Goal: Task Accomplishment & Management: Use online tool/utility

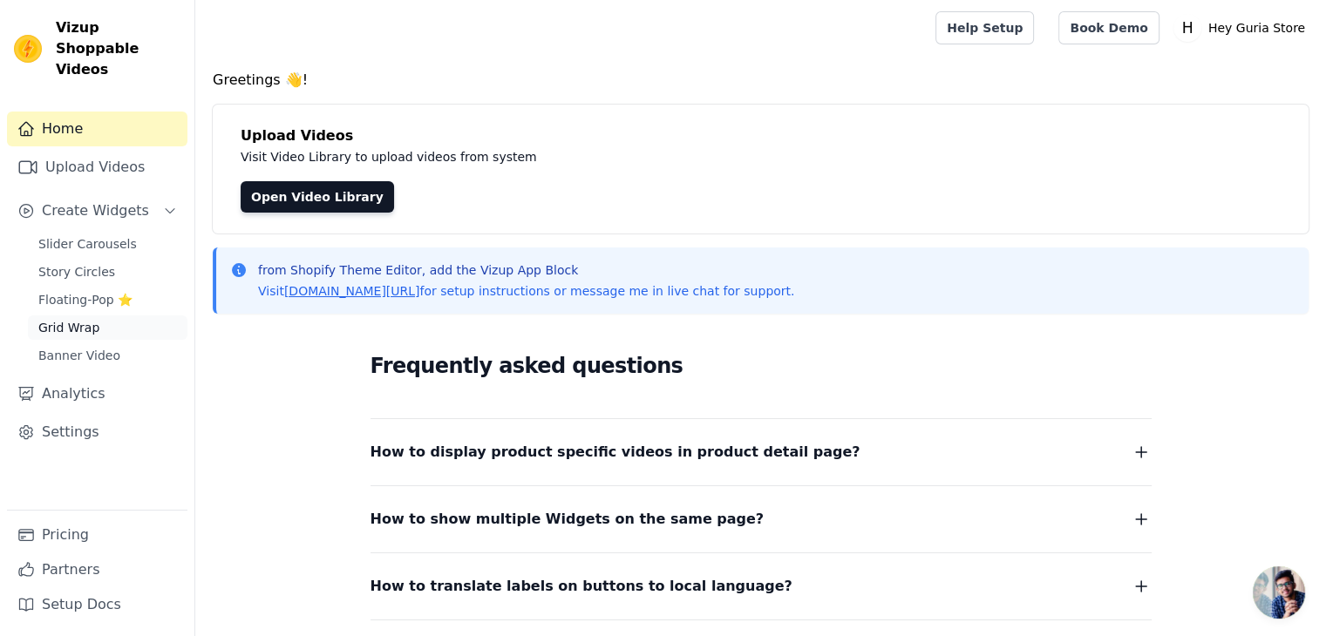
click at [87, 316] on link "Grid Wrap" at bounding box center [108, 328] width 160 height 24
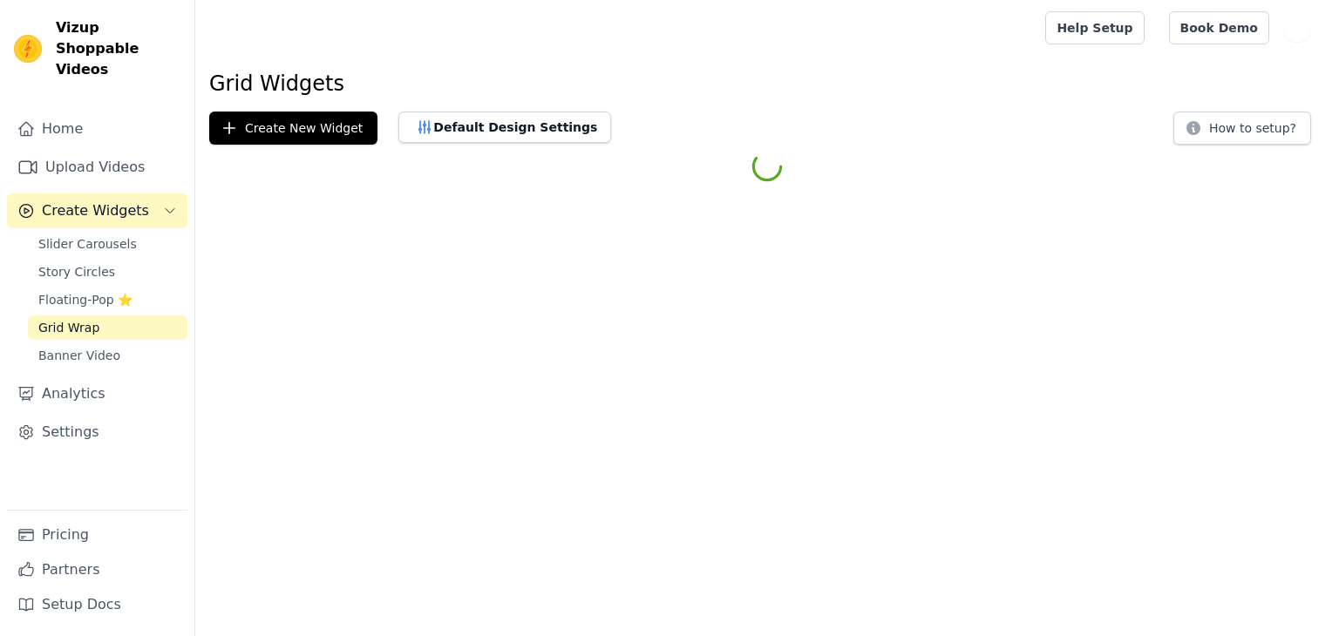
click at [85, 291] on span "Floating-Pop ⭐" at bounding box center [85, 299] width 94 height 17
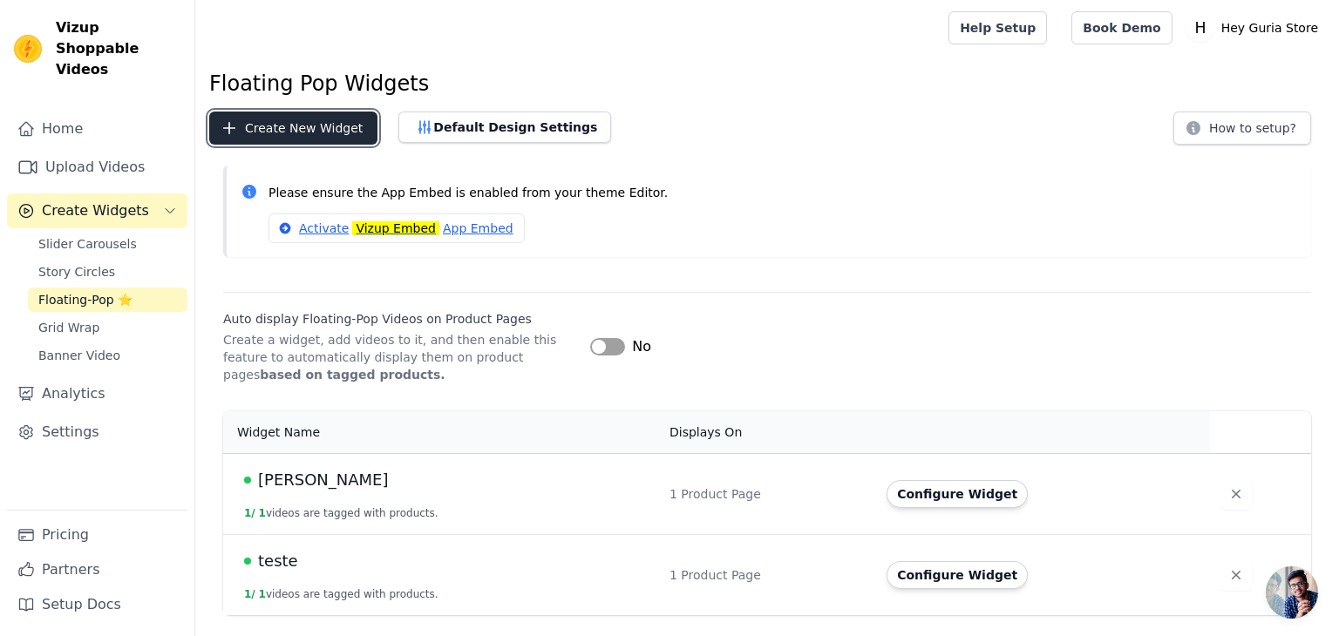
click at [329, 136] on button "Create New Widget" at bounding box center [293, 128] width 168 height 33
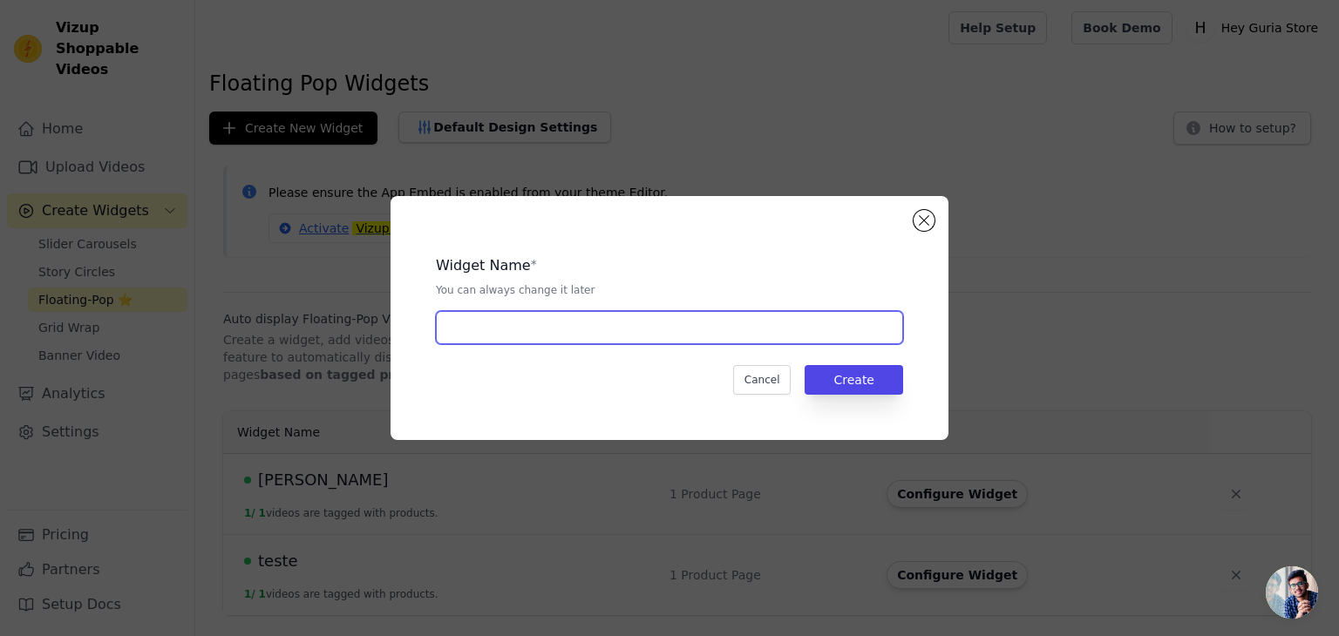
click at [607, 331] on input "text" at bounding box center [669, 327] width 467 height 33
type input "Laura"
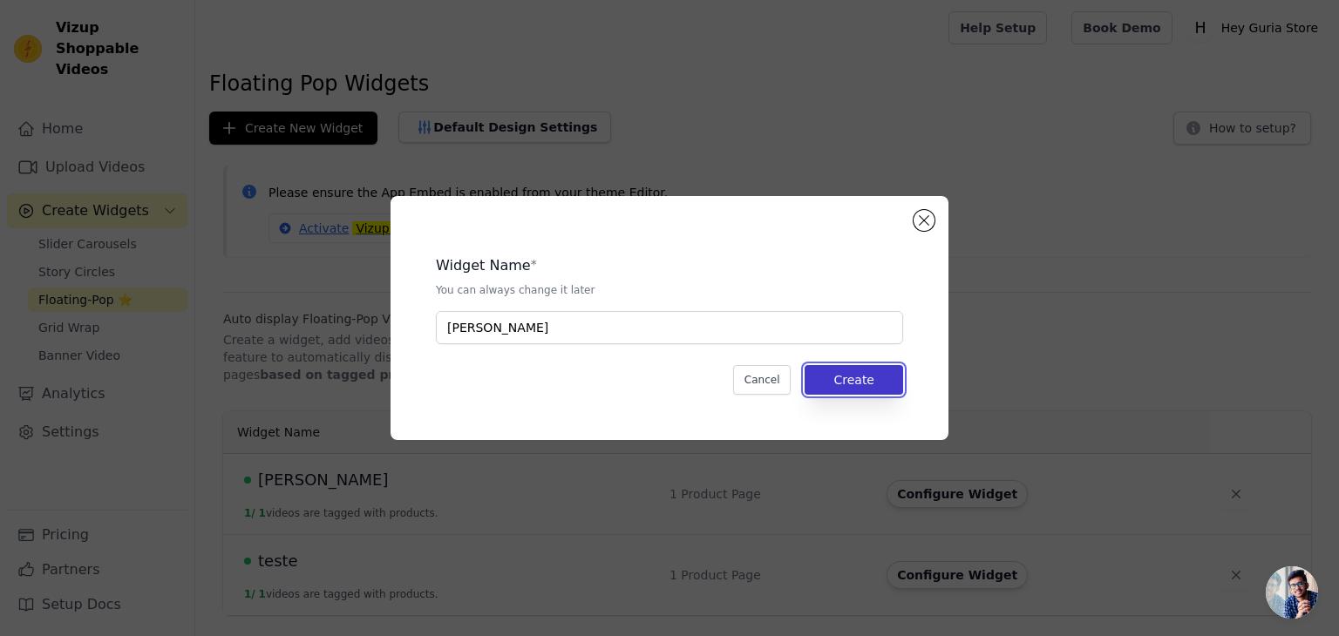
click at [862, 381] on button "Create" at bounding box center [853, 380] width 98 height 30
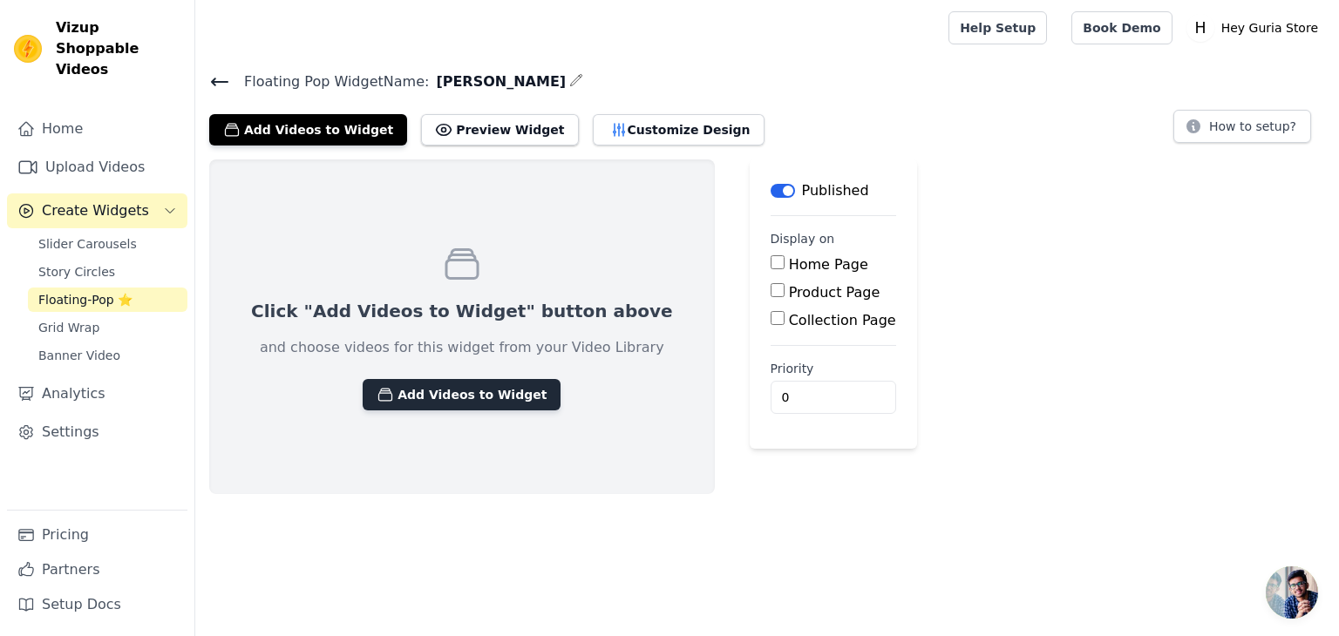
click at [426, 399] on button "Add Videos to Widget" at bounding box center [462, 394] width 198 height 31
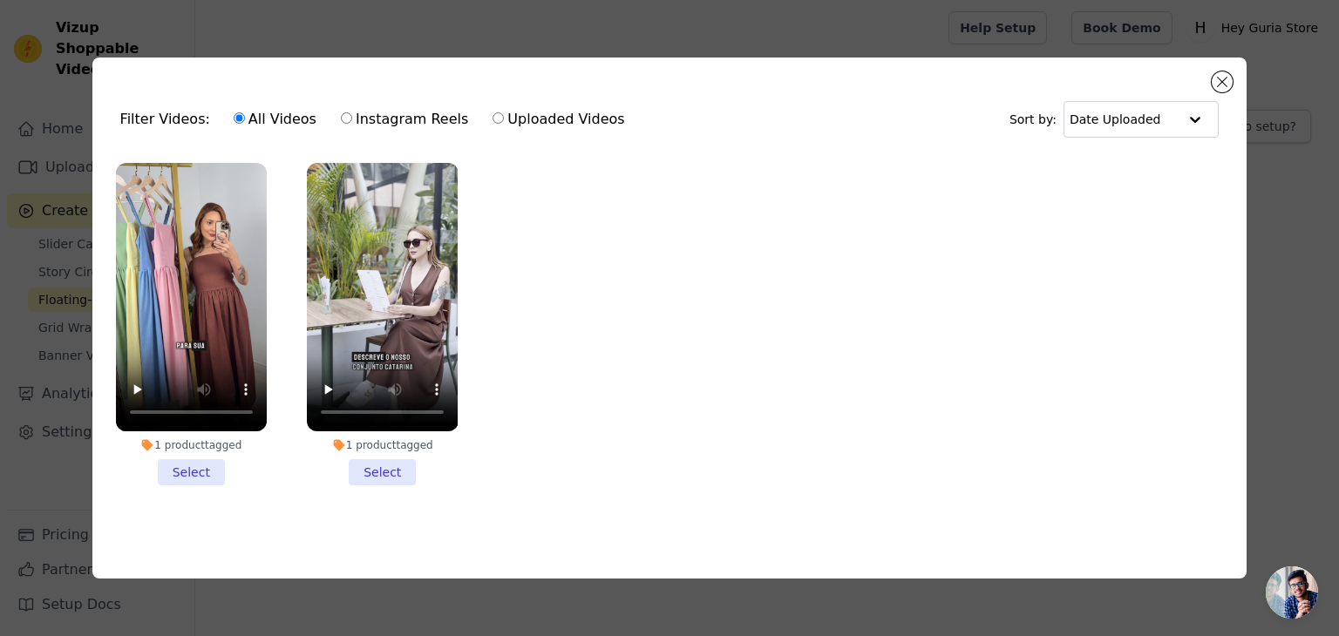
click at [1232, 71] on div "Filter Videos: All Videos Instagram Reels Uploaded Videos Sort by: Date Uploade…" at bounding box center [669, 318] width 1155 height 521
click at [1226, 78] on button "Close modal" at bounding box center [1222, 81] width 21 height 21
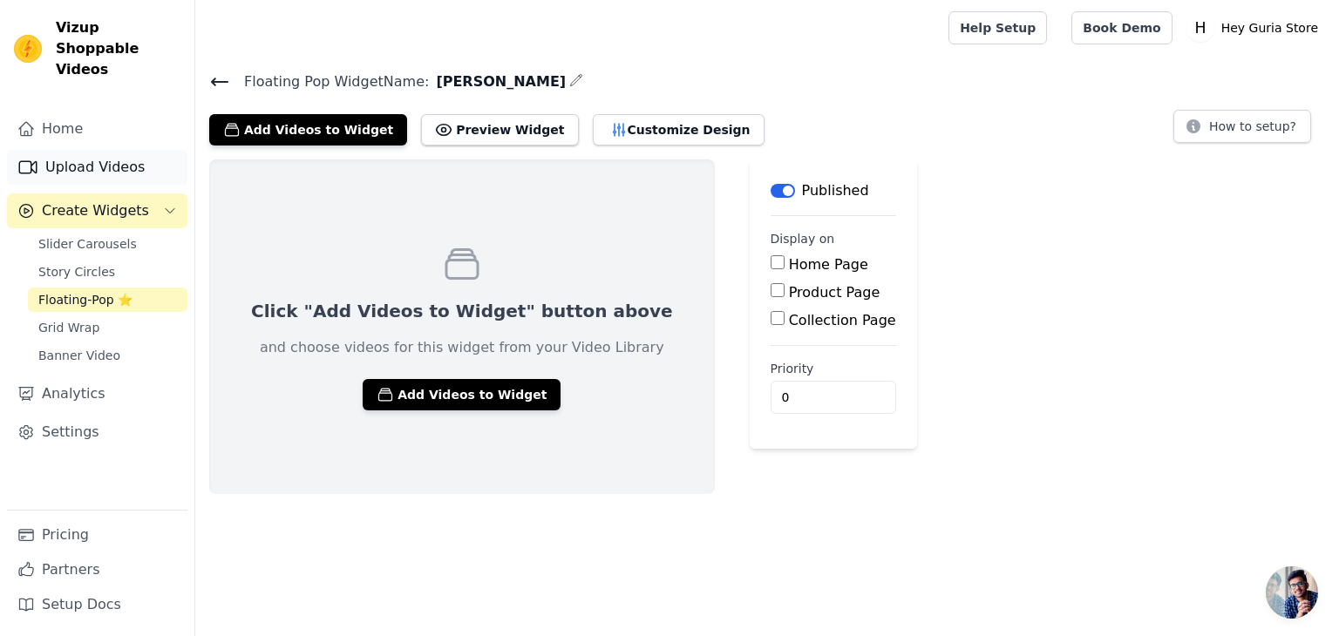
click at [113, 150] on link "Upload Videos" at bounding box center [97, 167] width 180 height 35
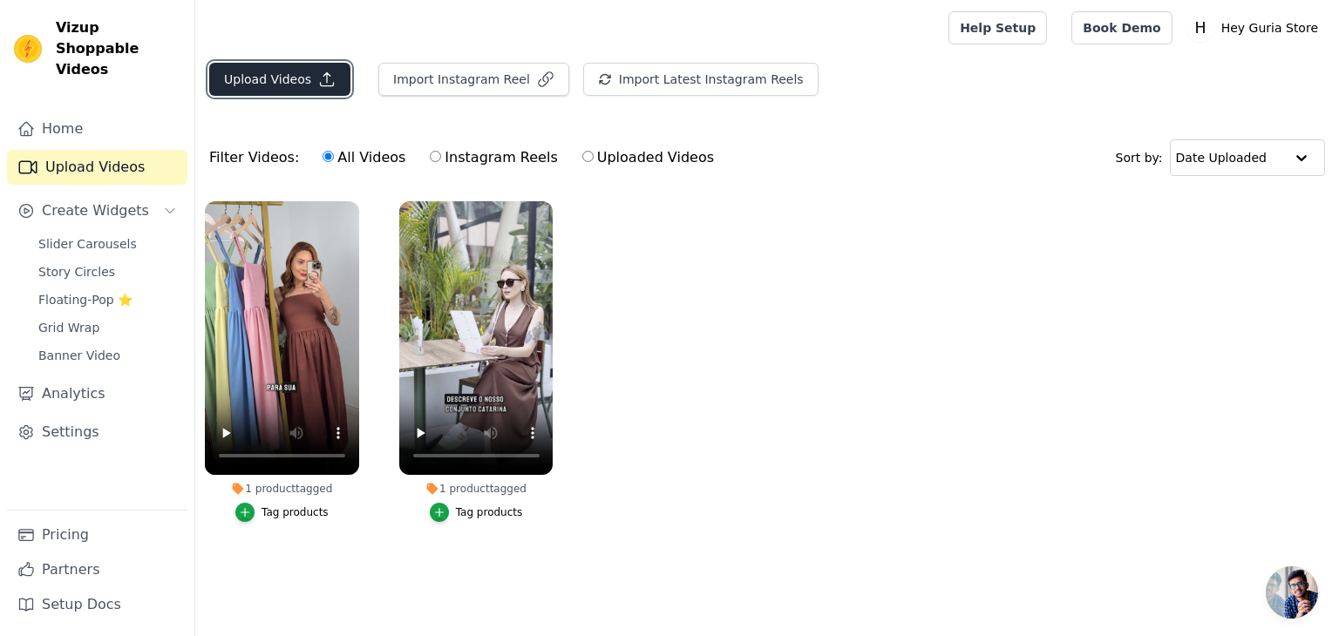
click at [292, 87] on button "Upload Videos" at bounding box center [279, 79] width 141 height 33
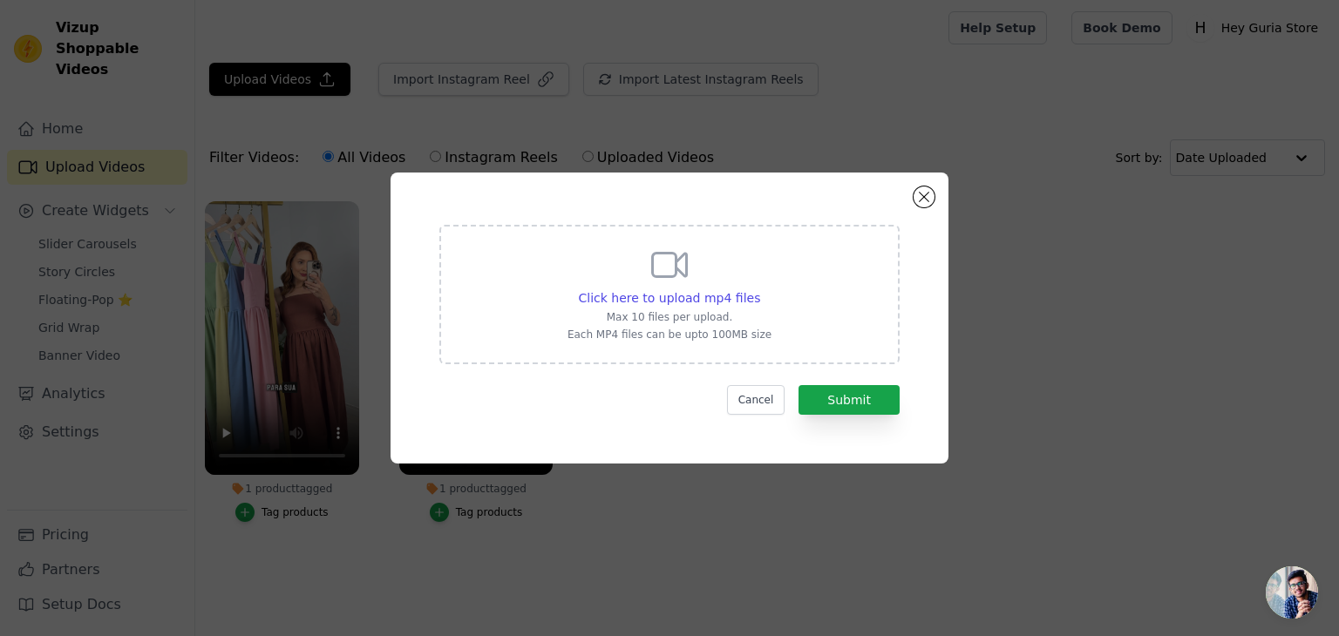
click at [641, 281] on div "Click here to upload mp4 files Max 10 files per upload. Each MP4 files can be u…" at bounding box center [669, 293] width 204 height 98
click at [759, 288] on input "Click here to upload mp4 files Max 10 files per upload. Each MP4 files can be u…" at bounding box center [759, 288] width 1 height 1
type input "C:\fakepath\copy_87373756-EB7E-4216-9494-5F5DD52B4953-_1_.mp4"
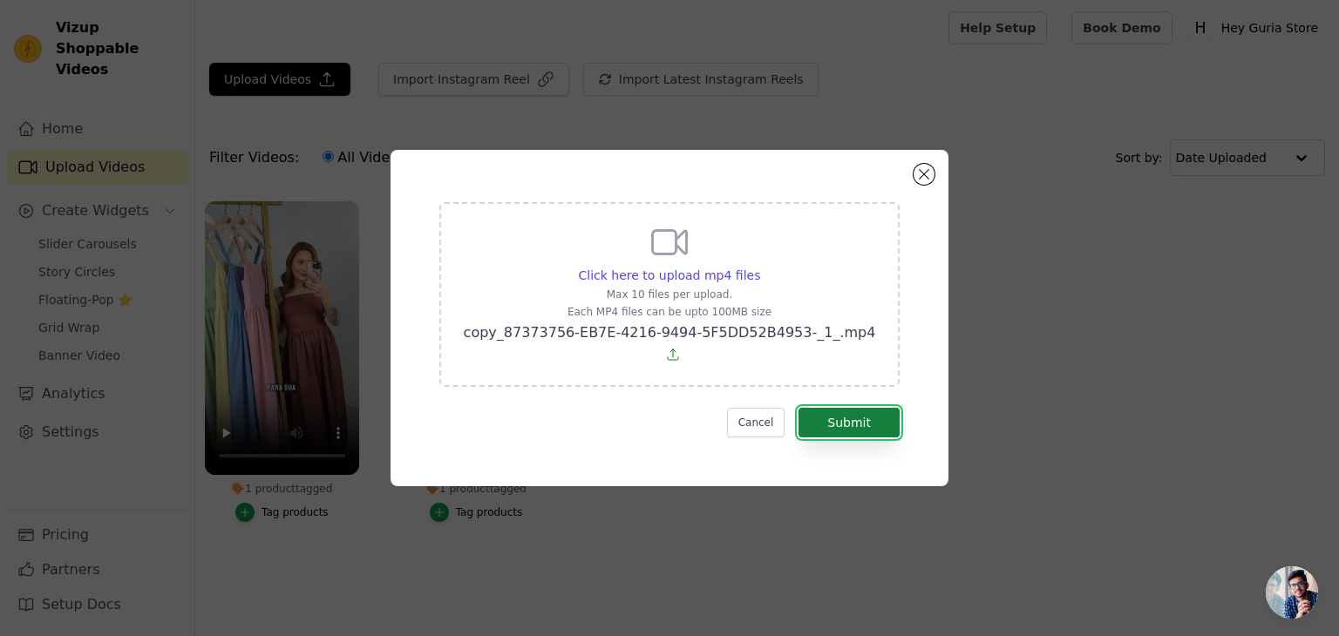
click at [859, 409] on button "Submit" at bounding box center [848, 423] width 101 height 30
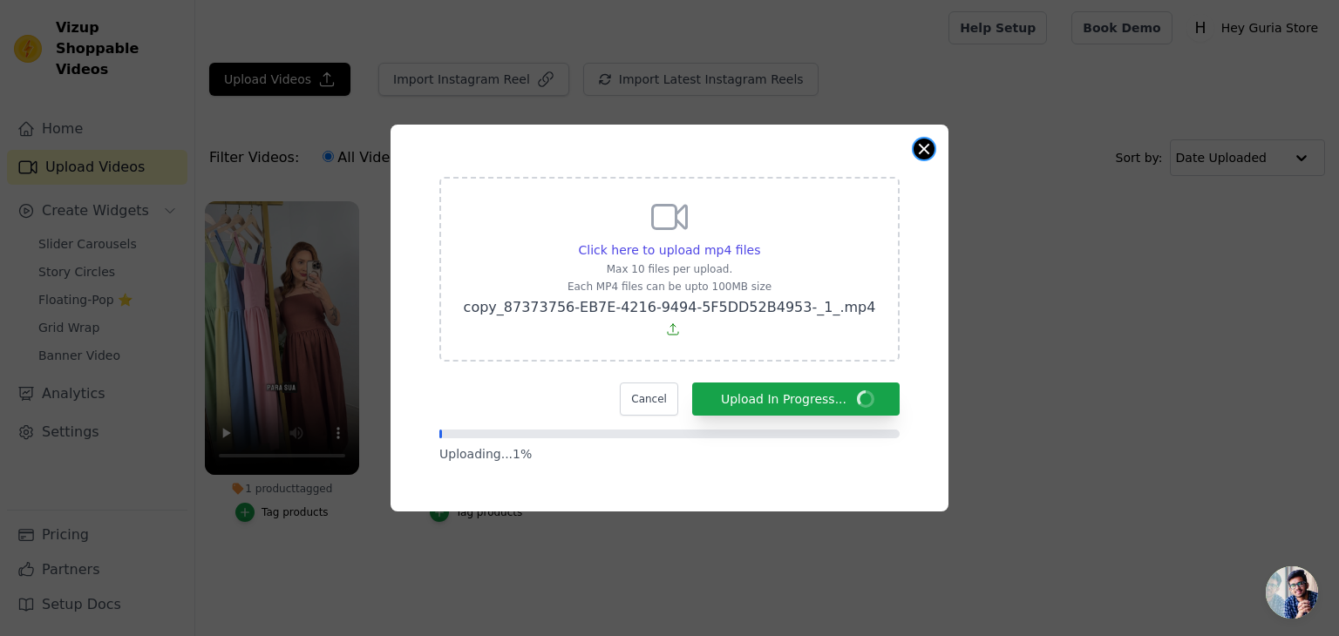
click at [921, 160] on button "Close modal" at bounding box center [923, 149] width 21 height 21
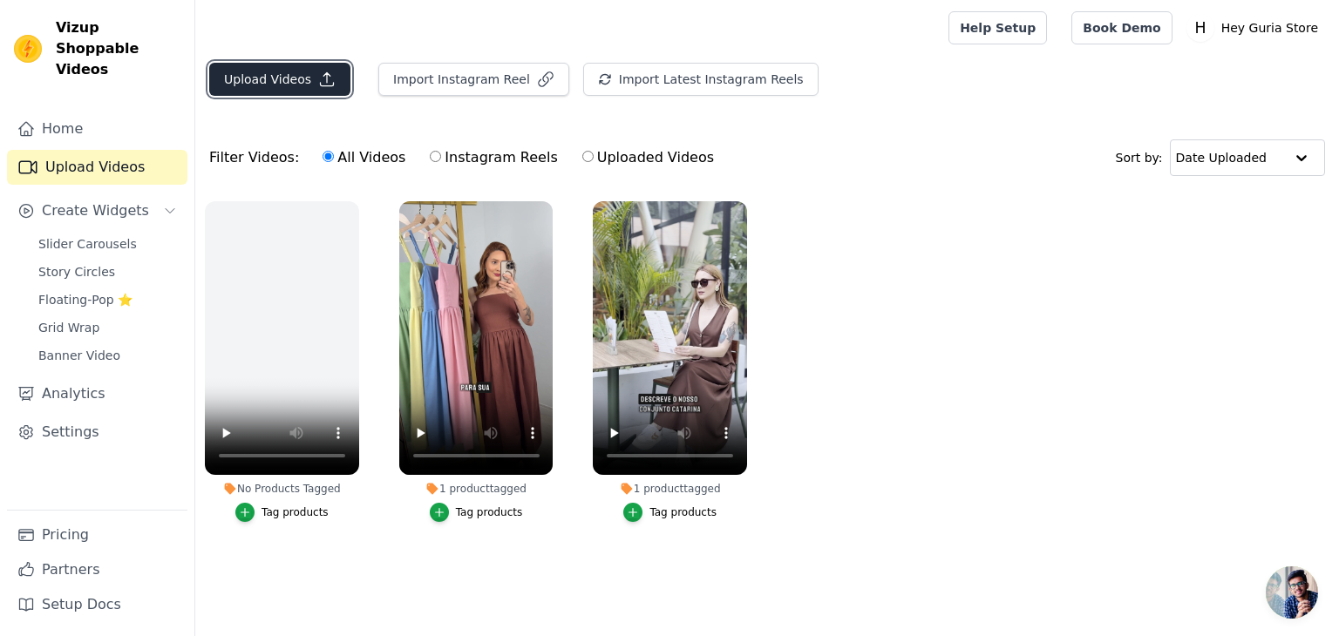
click at [282, 83] on button "Upload Videos" at bounding box center [279, 79] width 141 height 33
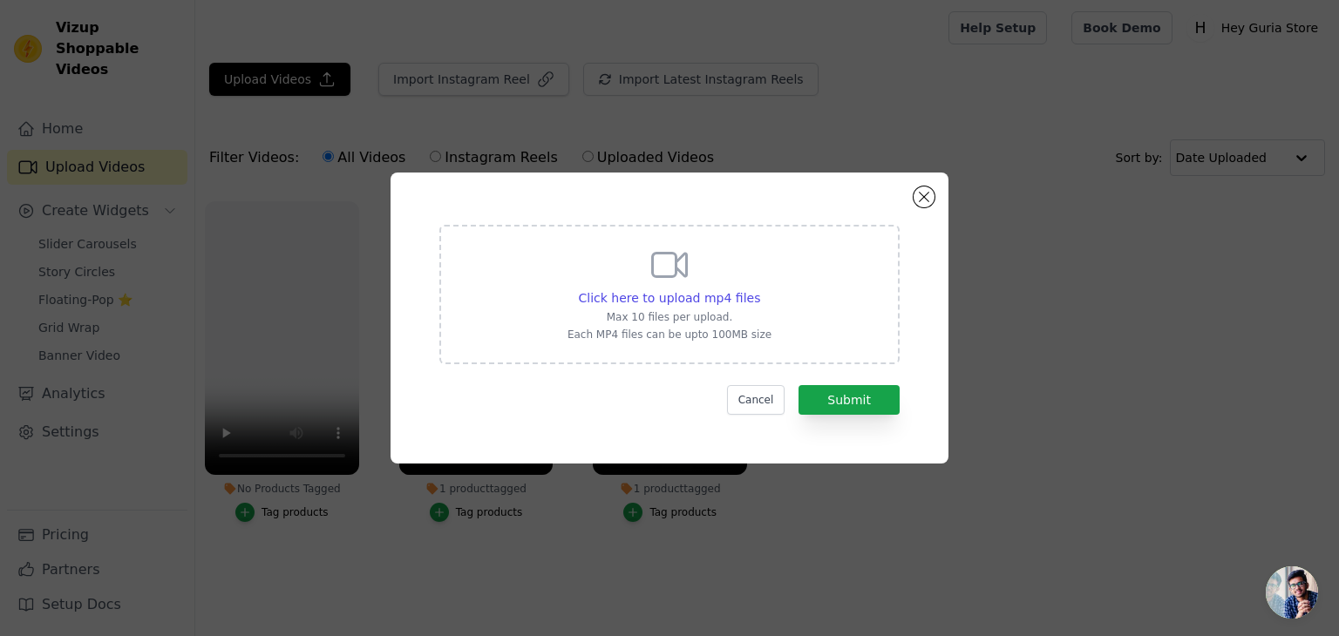
click at [707, 274] on div "Click here to upload mp4 files Max 10 files per upload. Each MP4 files can be u…" at bounding box center [669, 293] width 204 height 98
click at [759, 288] on input "Click here to upload mp4 files Max 10 files per upload. Each MP4 files can be u…" at bounding box center [759, 288] width 1 height 1
click at [925, 192] on button "Close modal" at bounding box center [923, 197] width 21 height 21
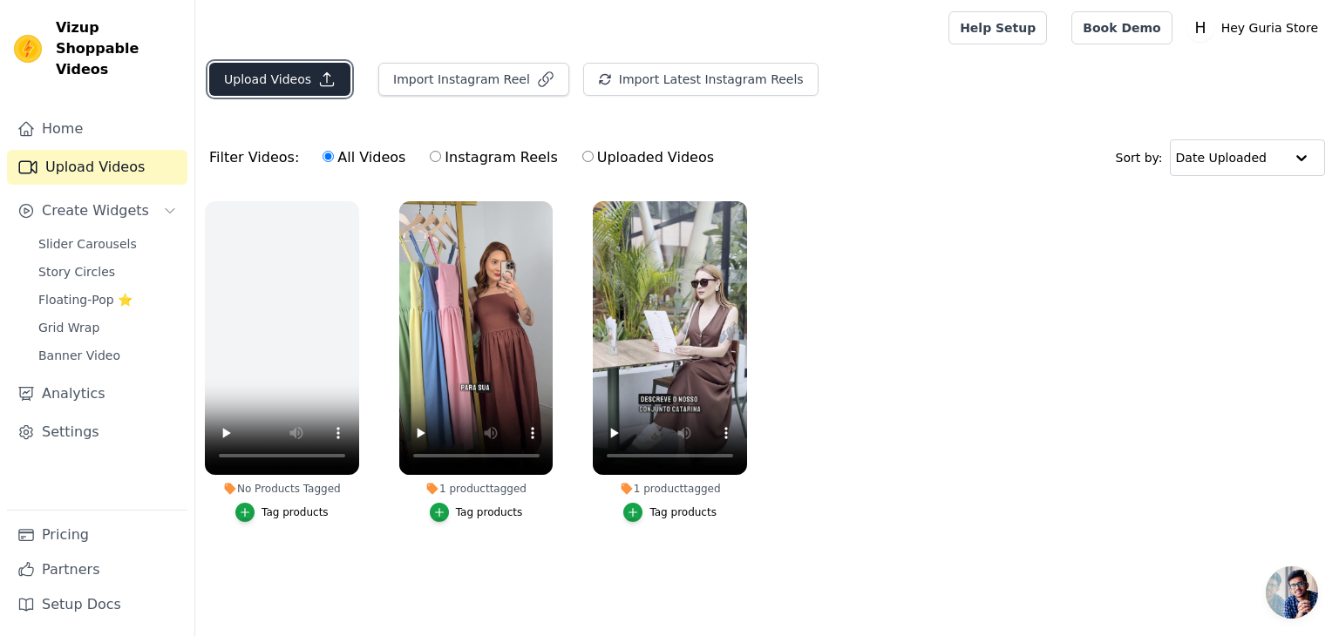
click at [282, 78] on button "Upload Videos" at bounding box center [279, 79] width 141 height 33
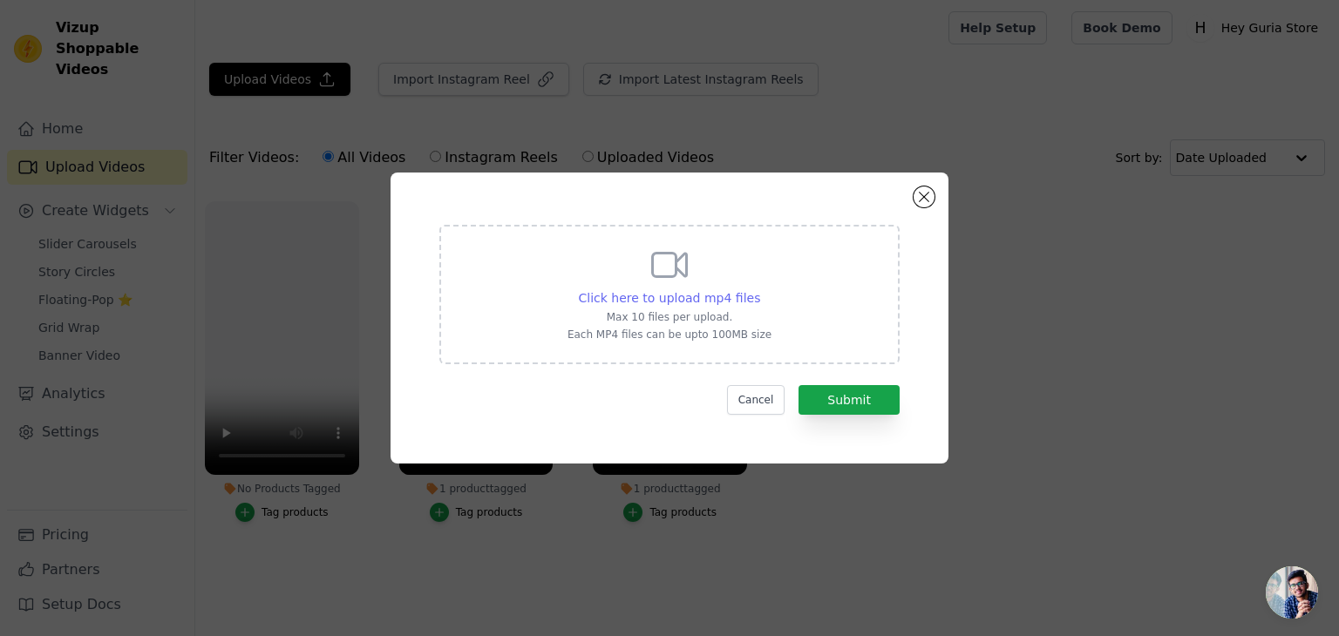
click at [687, 297] on span "Click here to upload mp4 files" at bounding box center [670, 298] width 182 height 14
click at [759, 289] on input "Click here to upload mp4 files Max 10 files per upload. Each MP4 files can be u…" at bounding box center [759, 288] width 1 height 1
type input "C:\fakepath\copy_C5299536-30EE-465B-BE6F-59F256AE0927.mp4"
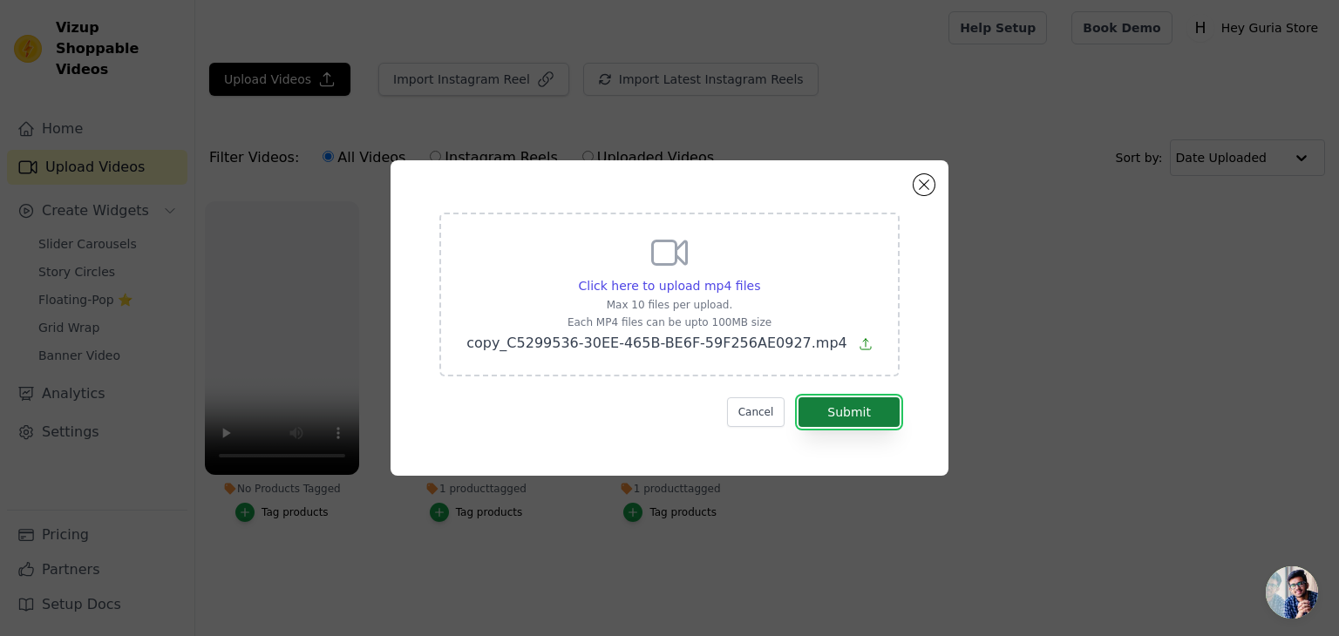
click at [872, 404] on button "Submit" at bounding box center [848, 412] width 101 height 30
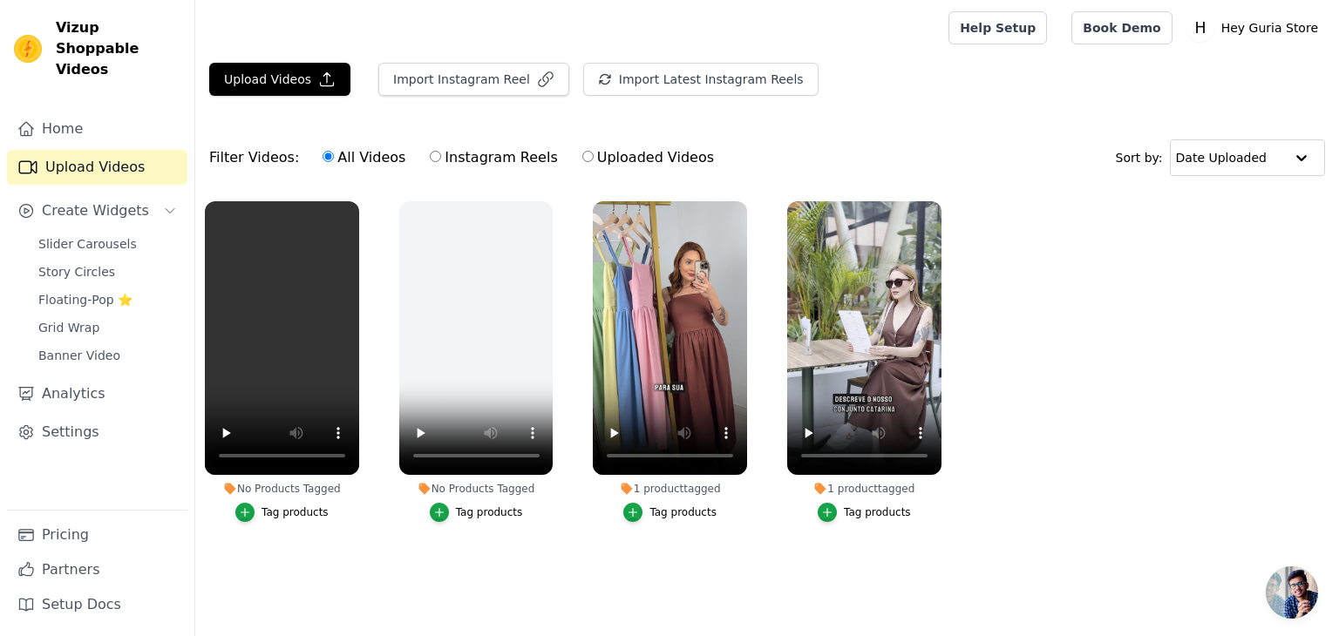
click at [263, 510] on button "Tag products" at bounding box center [281, 512] width 93 height 19
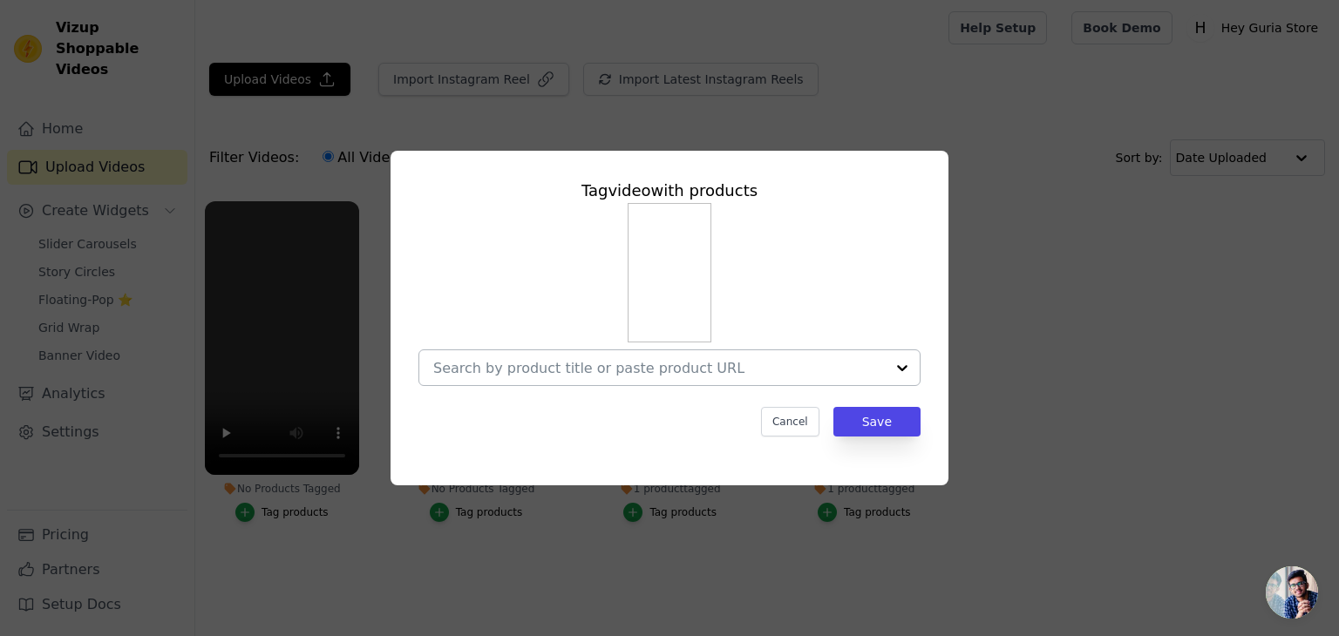
click at [902, 367] on div at bounding box center [902, 367] width 35 height 35
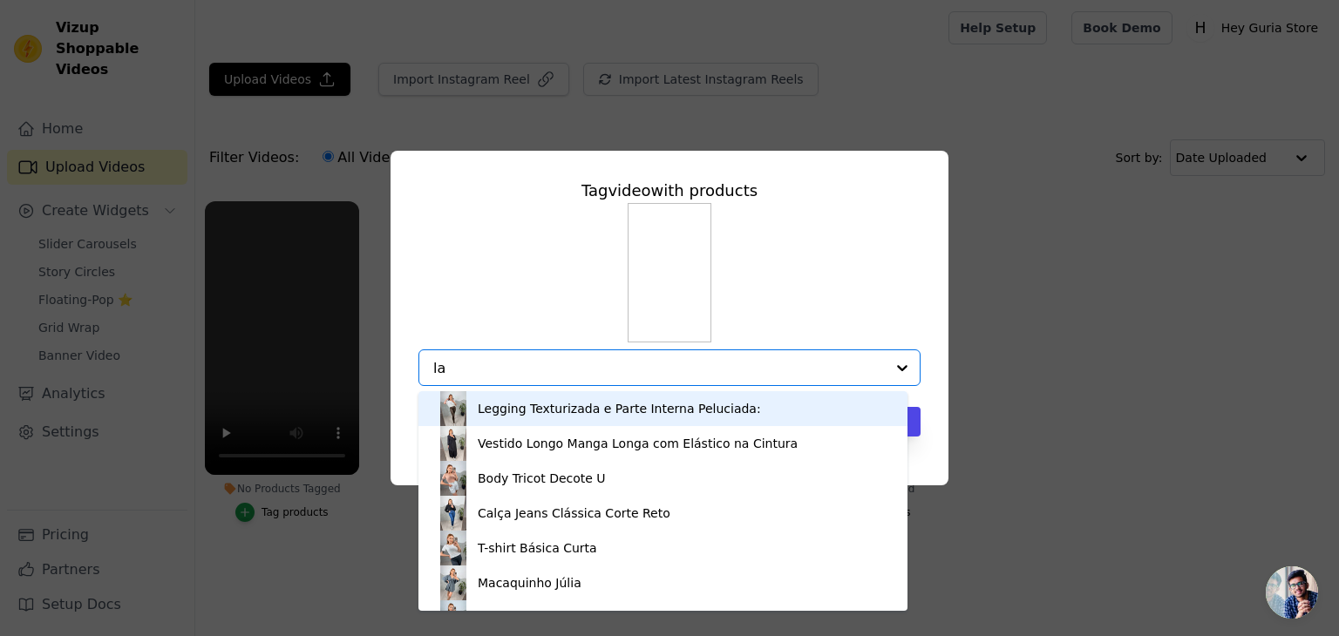
type input "lau"
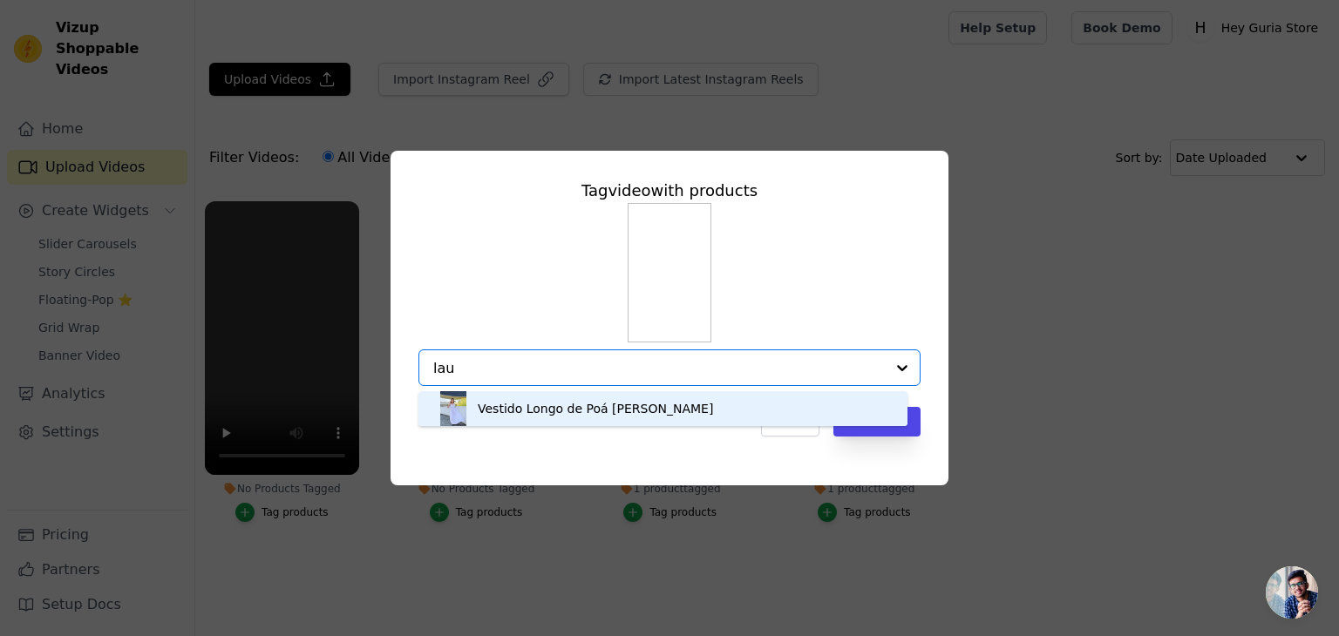
click at [572, 396] on div "Vestido Longo de Poá Laura" at bounding box center [663, 408] width 454 height 35
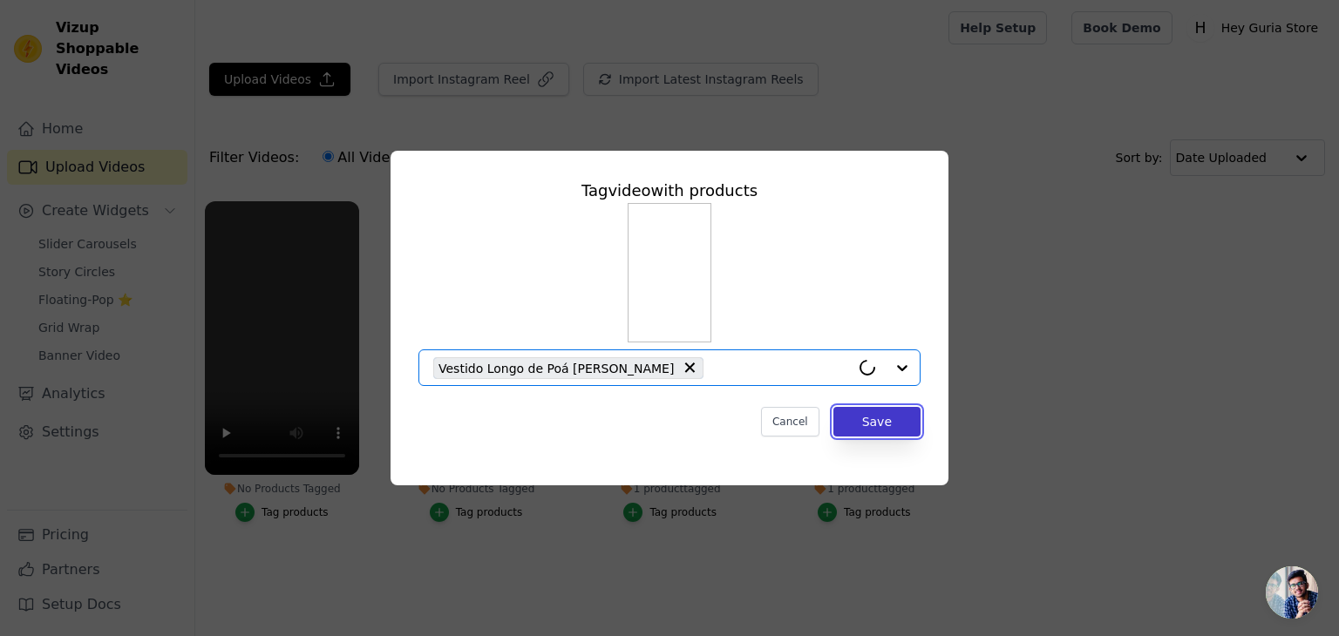
click at [879, 423] on button "Save" at bounding box center [876, 422] width 87 height 30
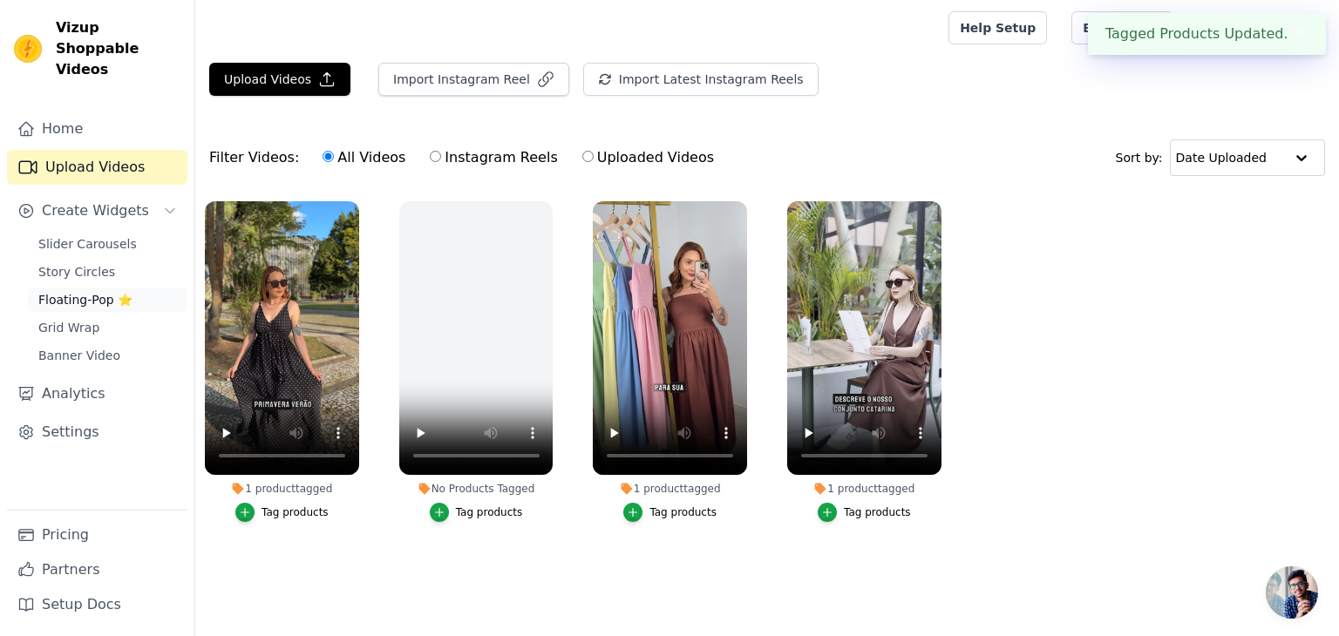
click at [73, 291] on span "Floating-Pop ⭐" at bounding box center [85, 299] width 94 height 17
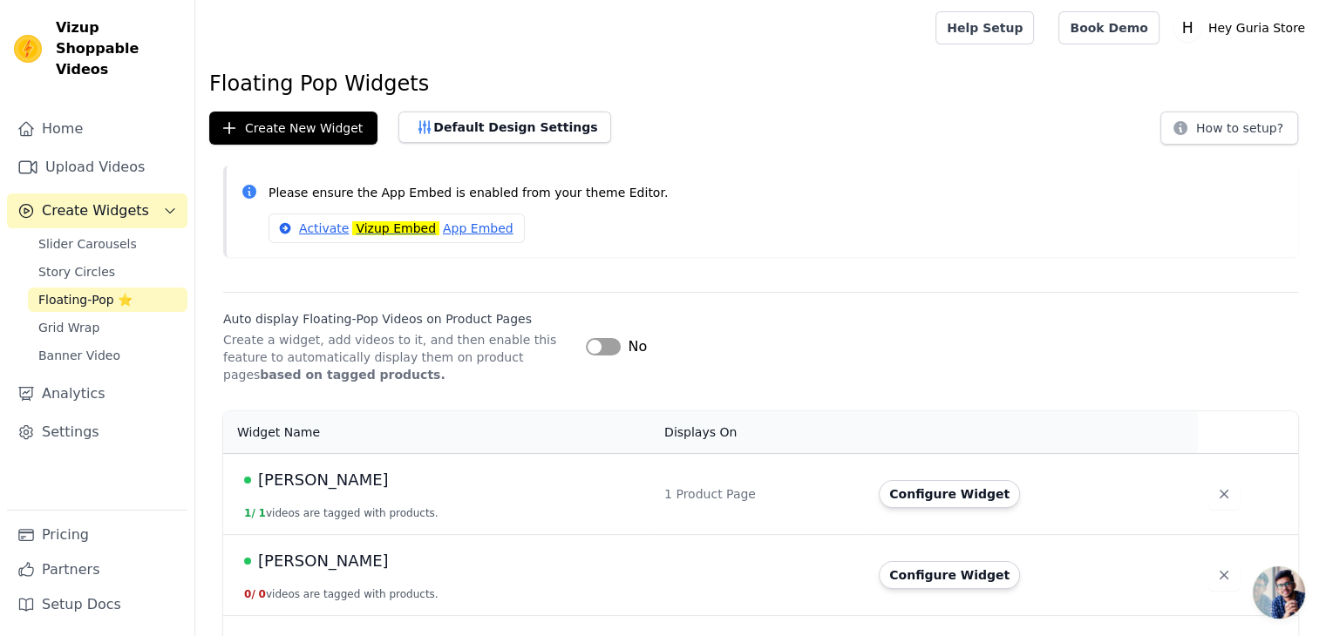
scroll to position [65, 0]
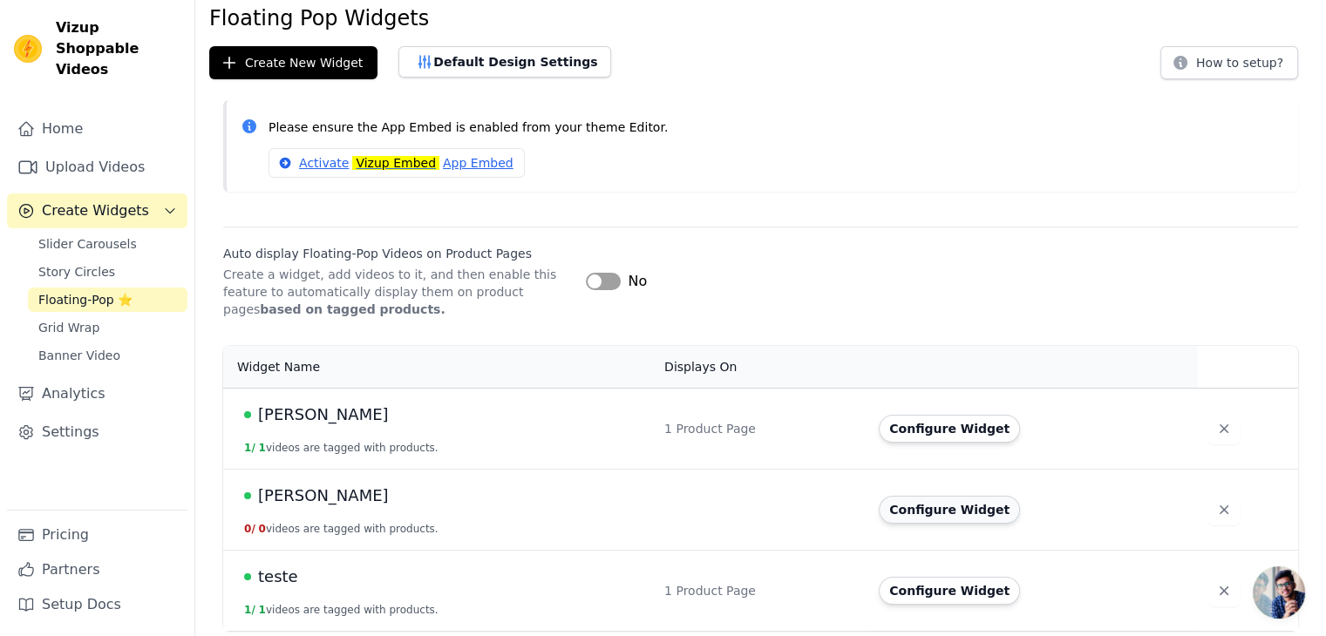
click at [922, 502] on button "Configure Widget" at bounding box center [949, 510] width 141 height 28
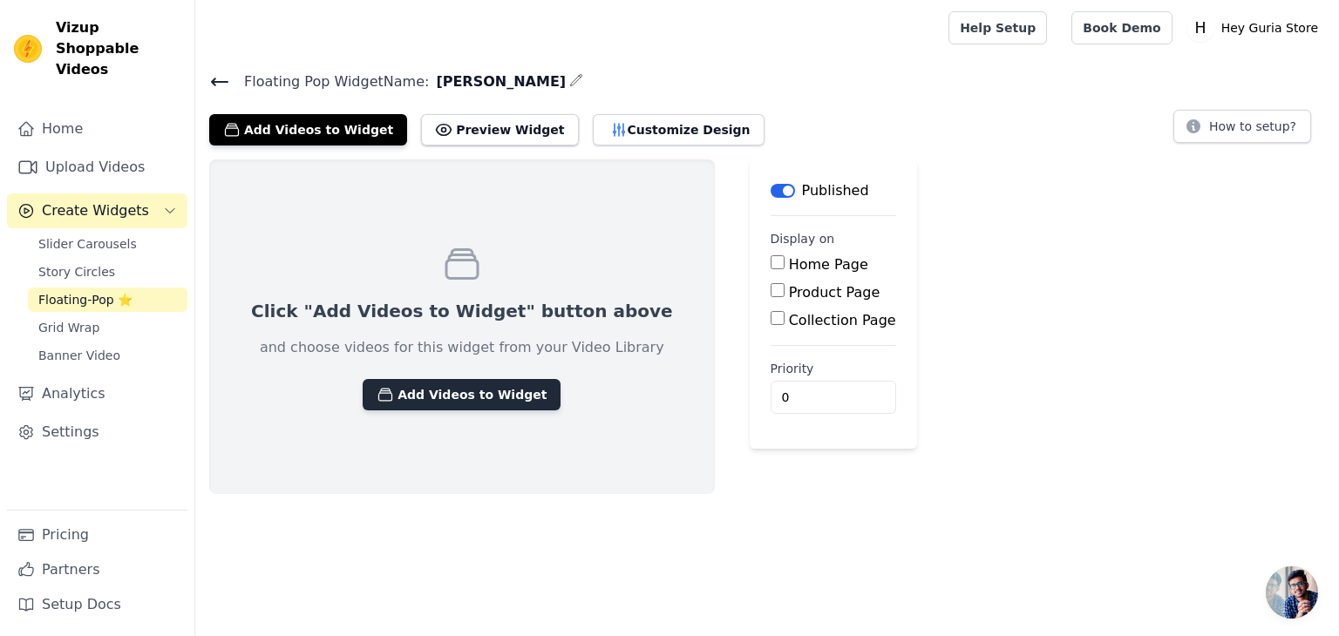
click at [441, 388] on button "Add Videos to Widget" at bounding box center [462, 394] width 198 height 31
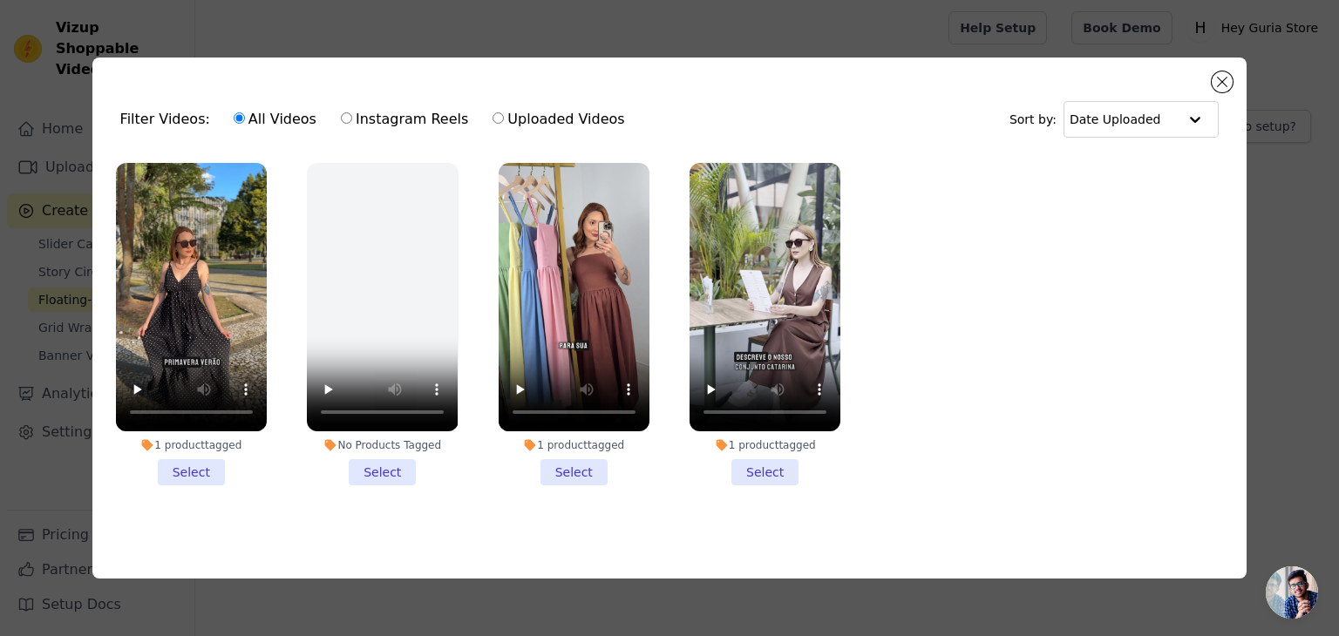
click at [203, 460] on li "1 product tagged Select" at bounding box center [191, 324] width 151 height 322
click at [0, 0] on input "1 product tagged Select" at bounding box center [0, 0] width 0 height 0
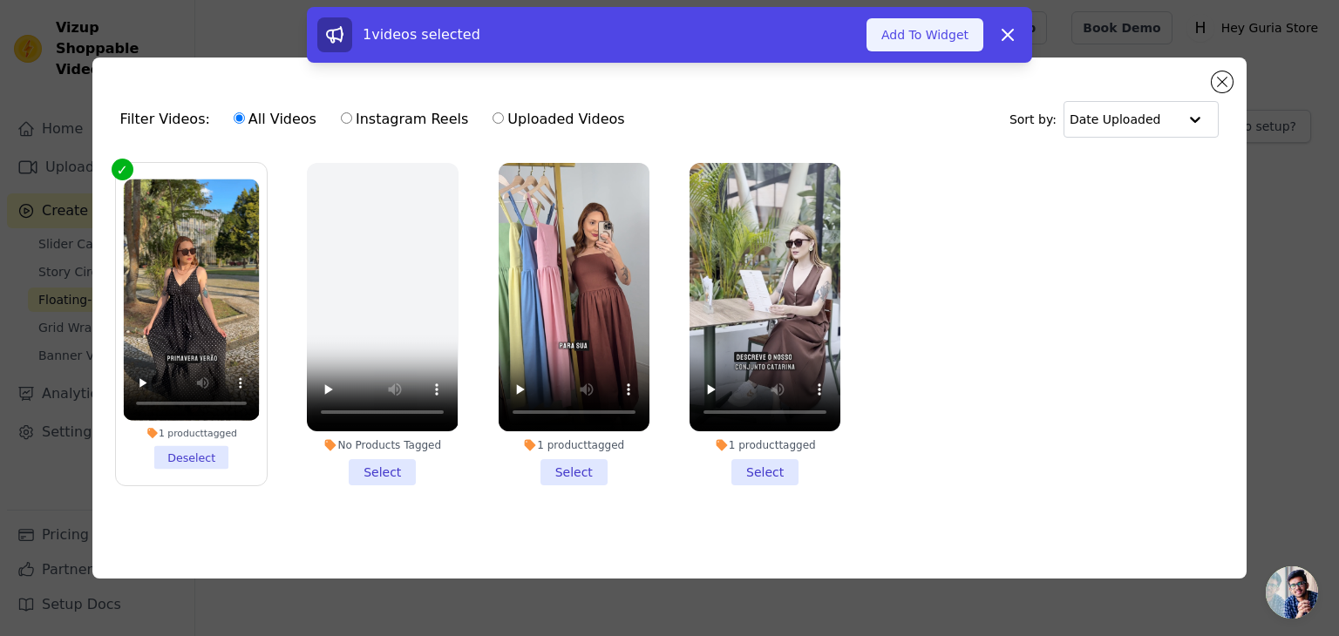
click at [942, 44] on button "Add To Widget" at bounding box center [924, 34] width 117 height 33
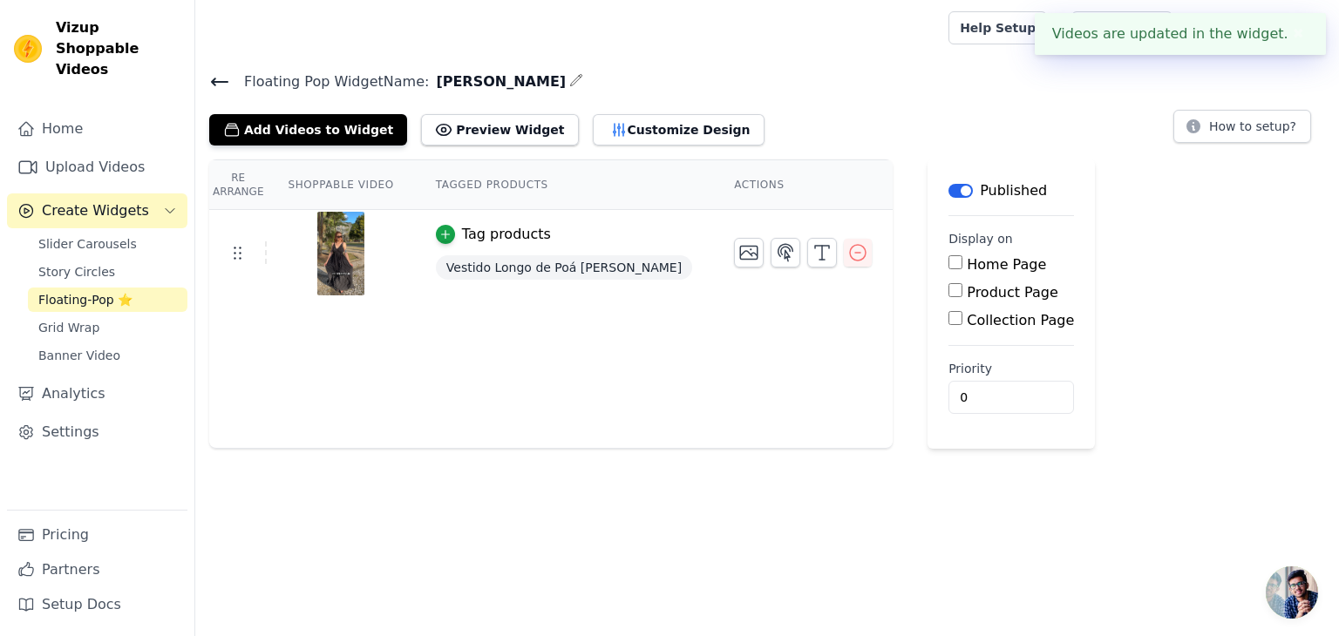
click at [948, 290] on input "Product Page" at bounding box center [955, 290] width 14 height 14
checkbox input "true"
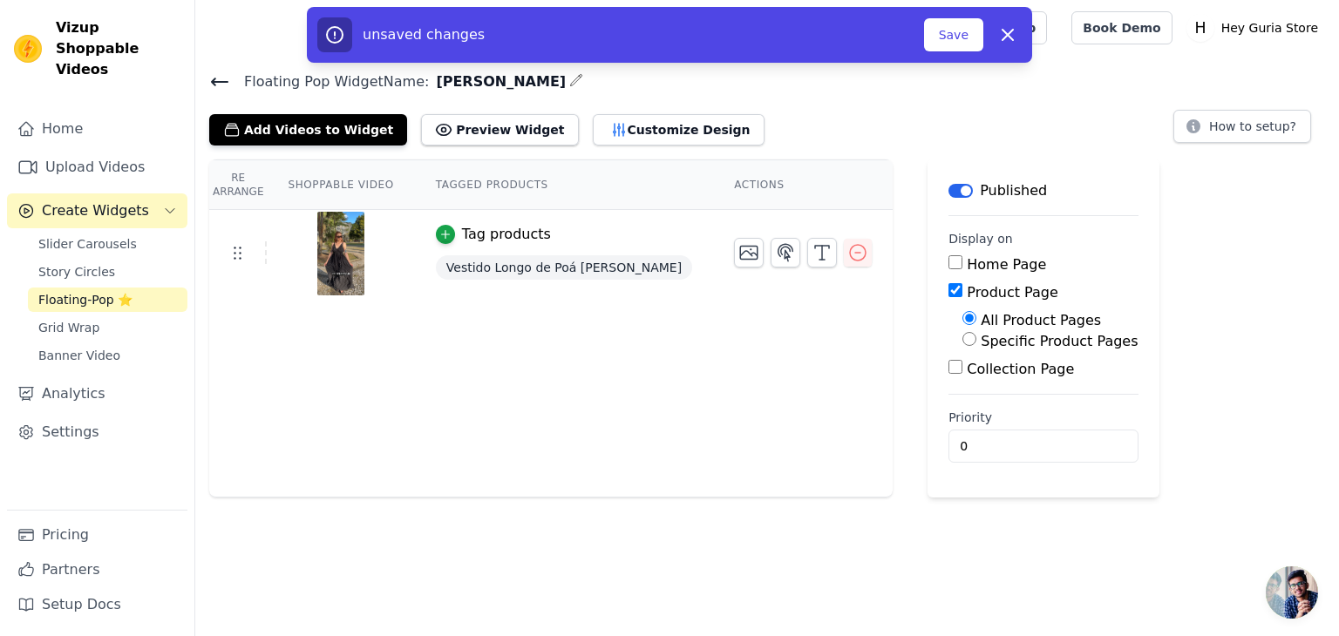
click at [962, 339] on input "Specific Product Pages" at bounding box center [969, 339] width 14 height 14
radio input "true"
click at [962, 380] on button "Select Products" at bounding box center [1020, 381] width 117 height 30
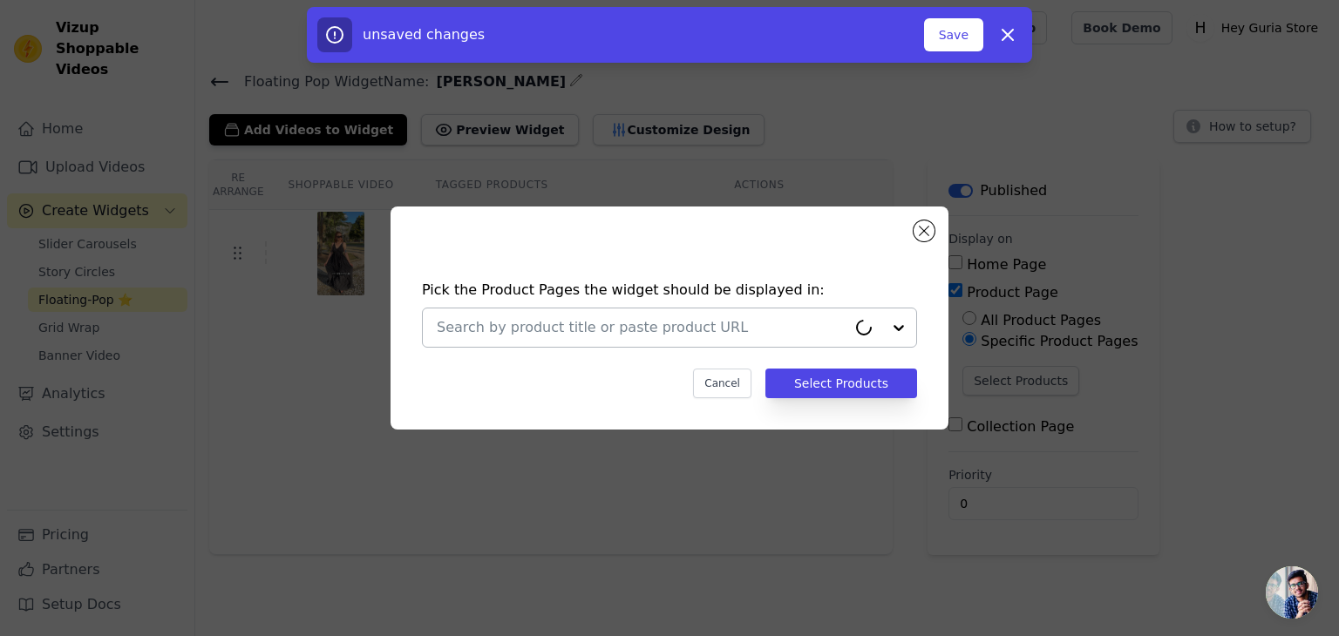
click at [755, 329] on input "text" at bounding box center [642, 327] width 410 height 21
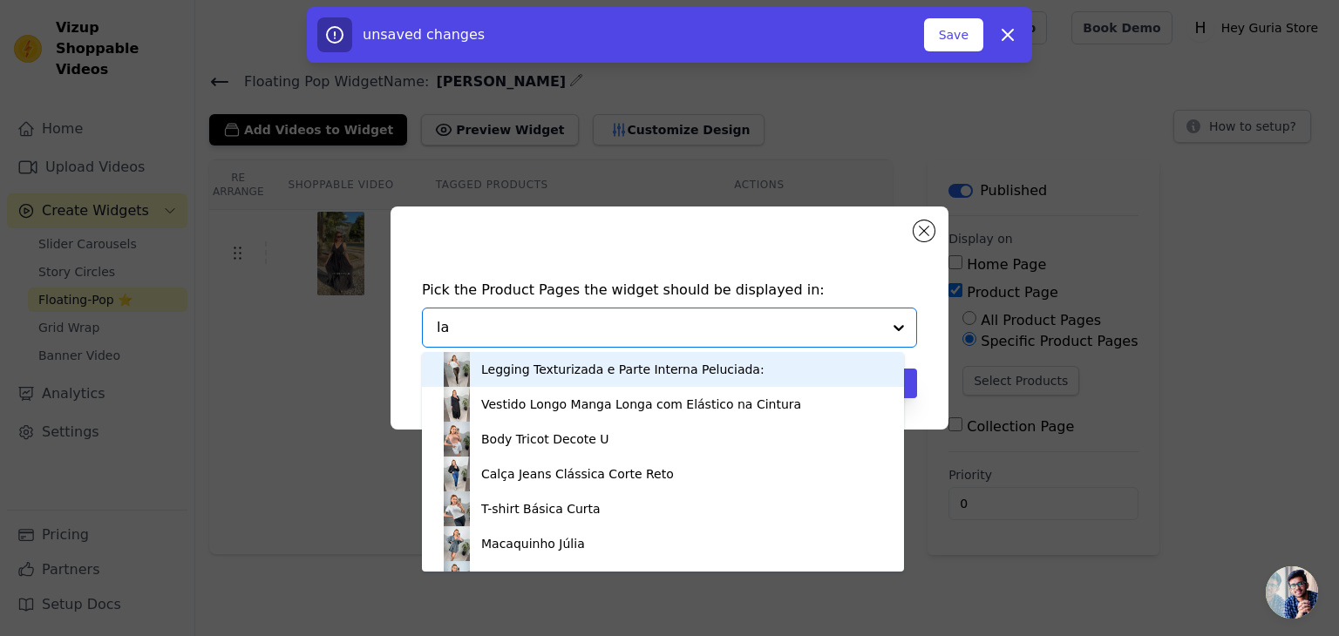
type input "lau"
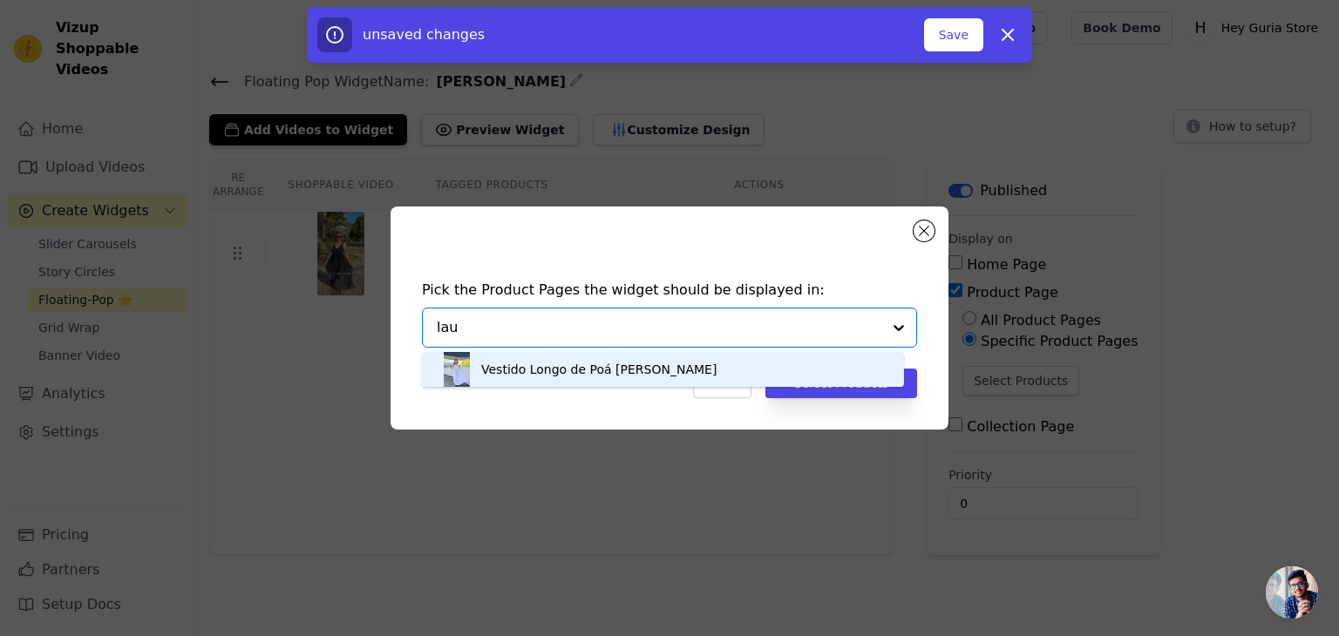
click at [488, 377] on div "Vestido Longo de Poá Laura" at bounding box center [662, 369] width 447 height 35
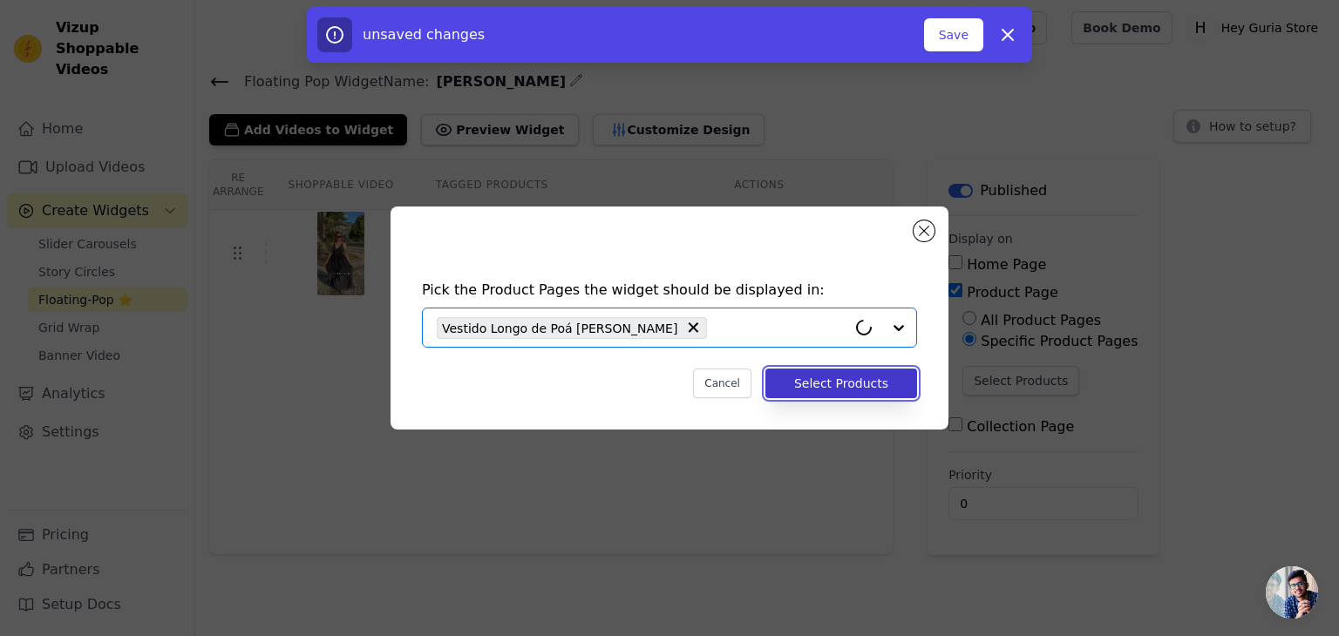
click at [821, 383] on button "Select Products" at bounding box center [841, 384] width 152 height 30
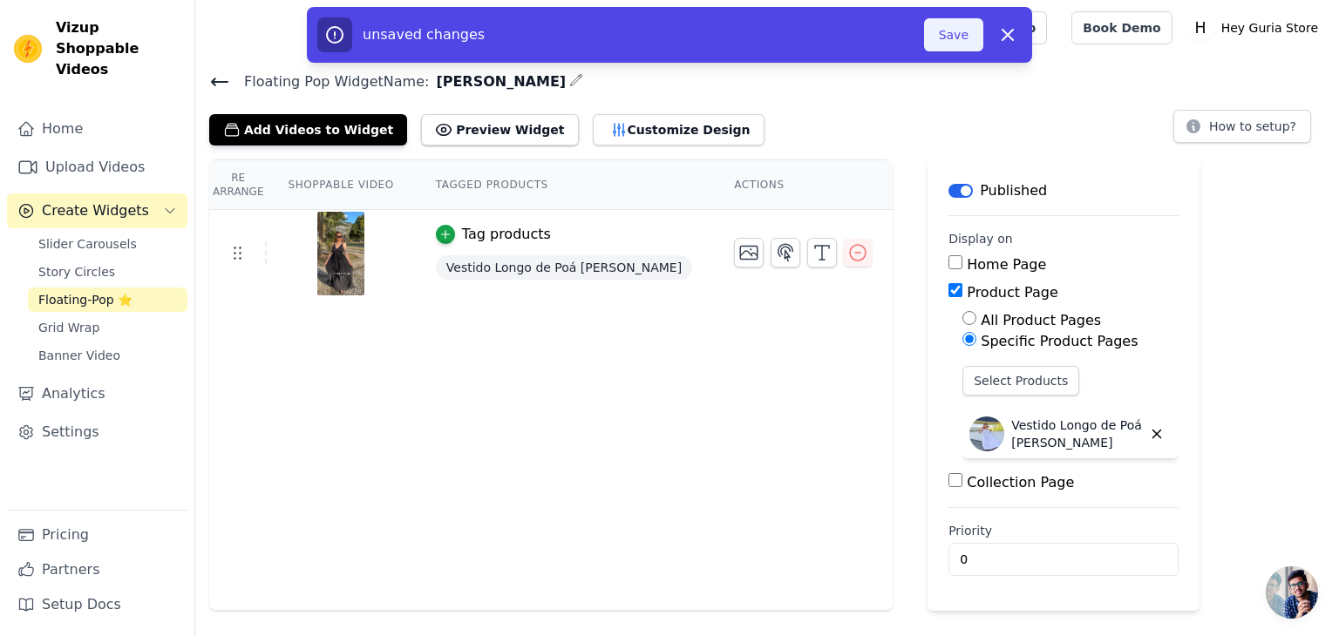
click at [938, 26] on button "Save" at bounding box center [953, 34] width 59 height 33
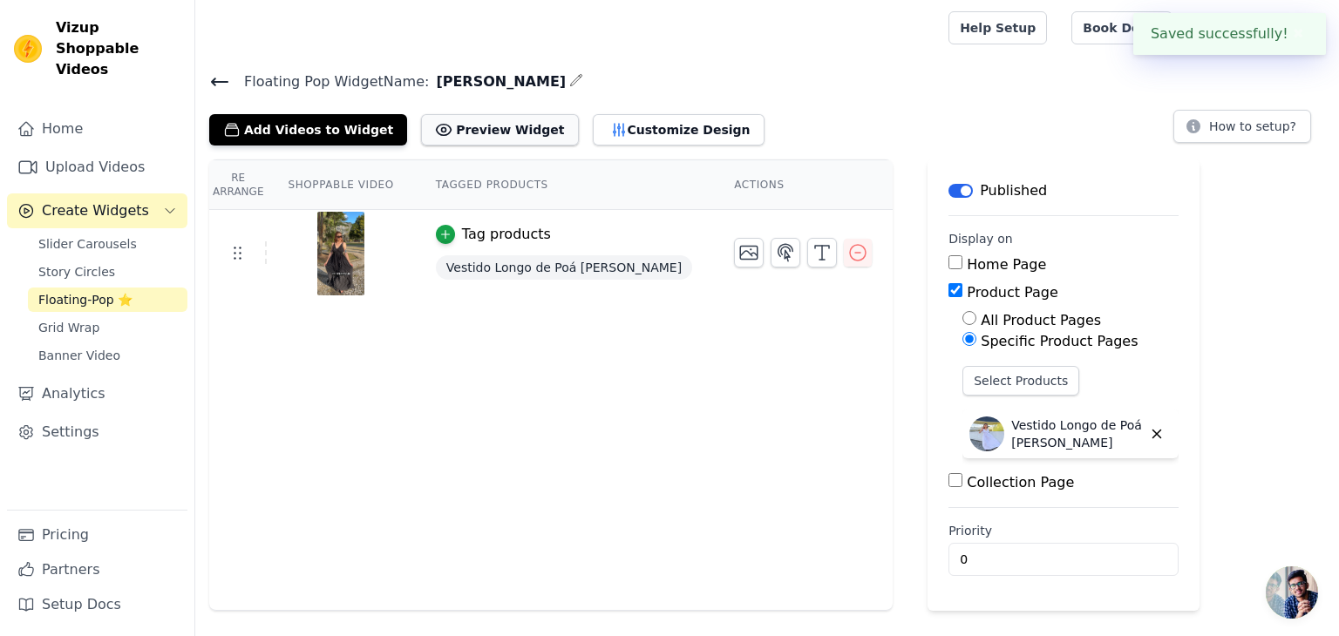
click at [450, 135] on button "Preview Widget" at bounding box center [499, 129] width 157 height 31
click at [641, 129] on button "Customize Design" at bounding box center [679, 129] width 172 height 31
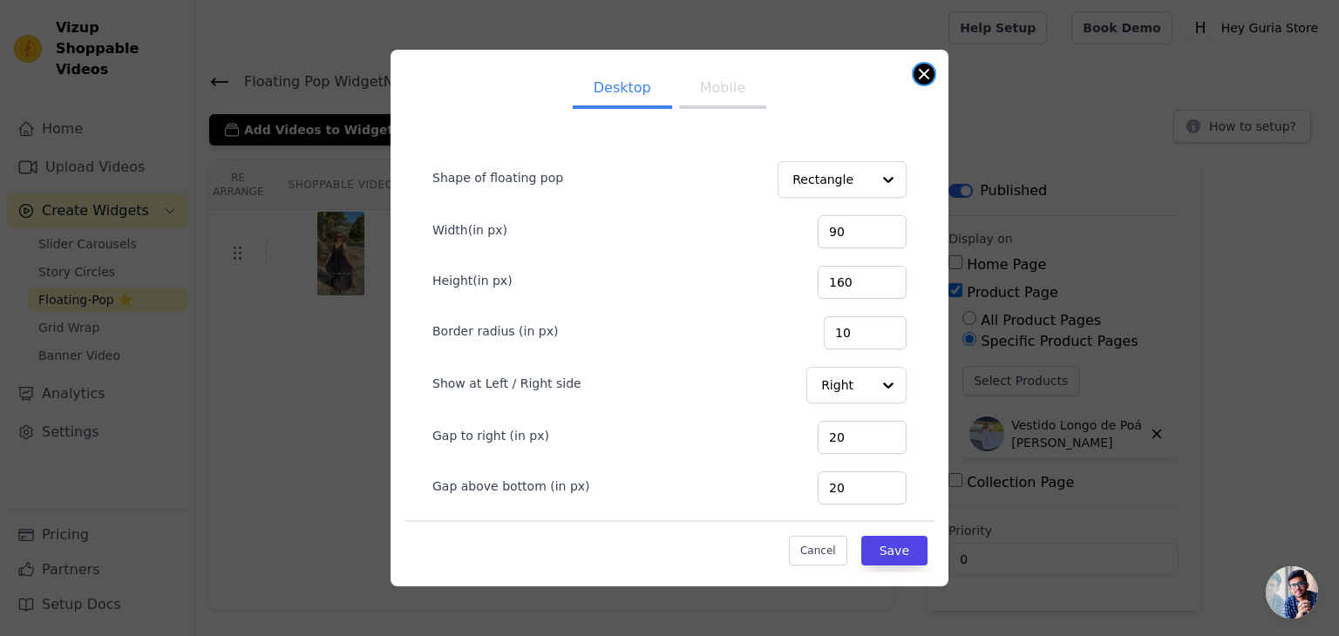
click at [927, 66] on button "Close modal" at bounding box center [923, 74] width 21 height 21
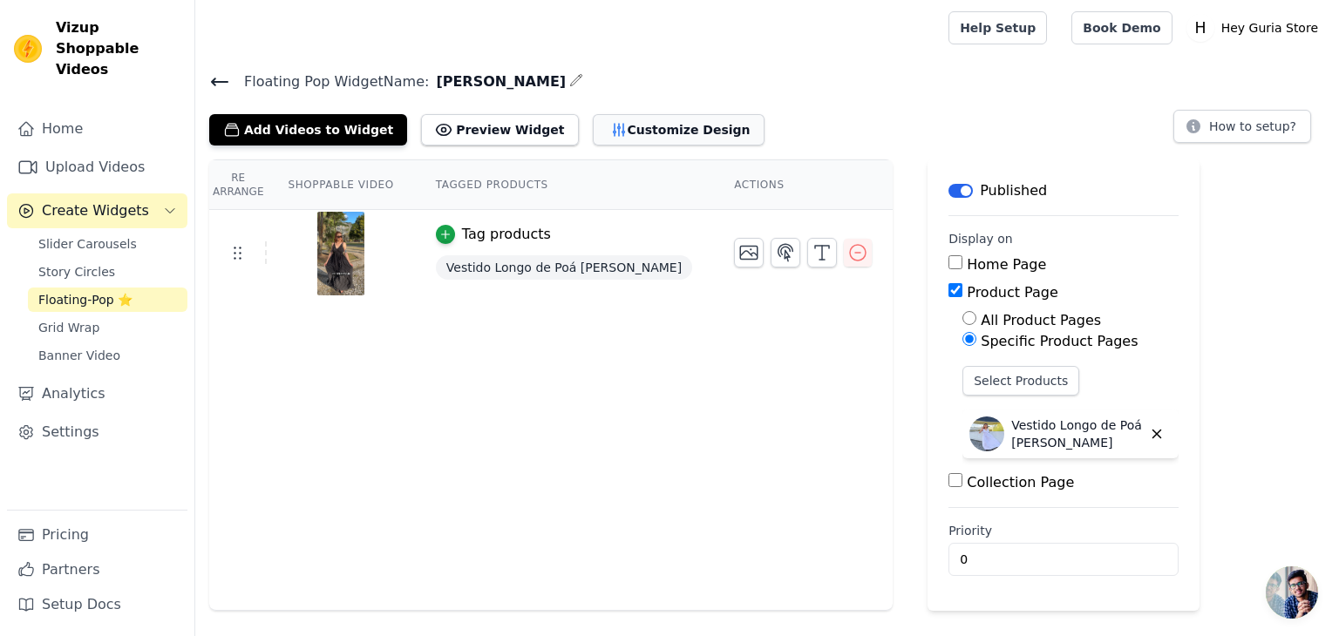
click at [635, 130] on button "Customize Design" at bounding box center [679, 129] width 172 height 31
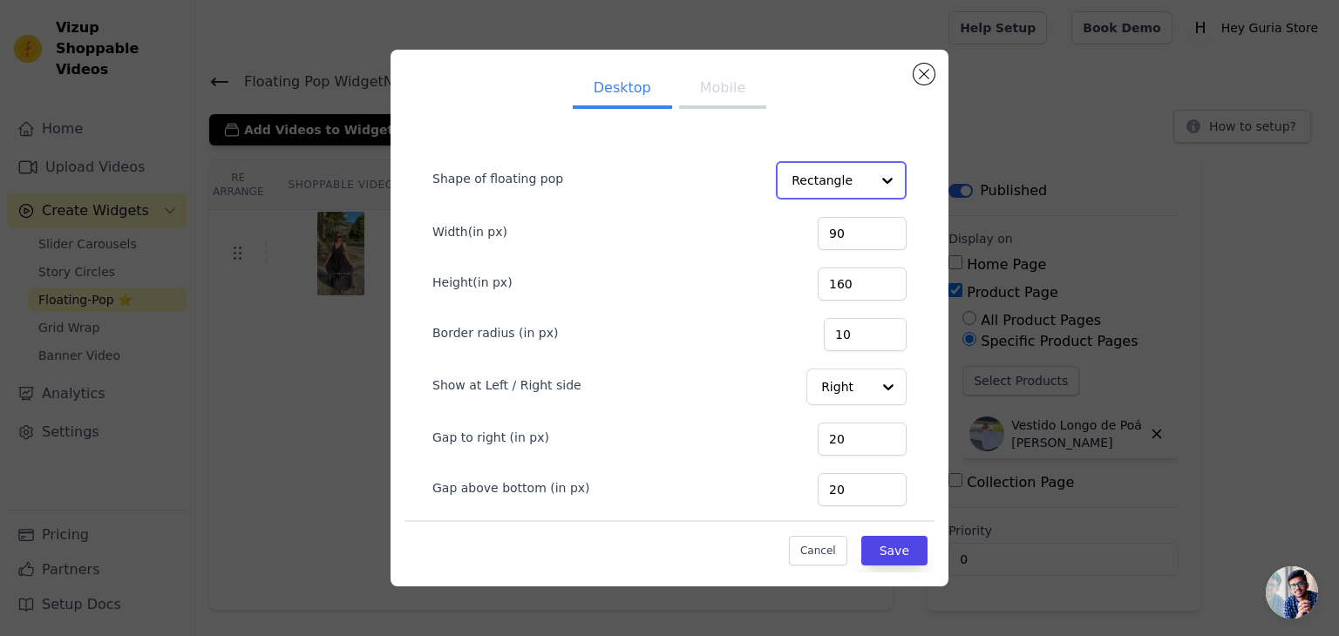
click at [810, 186] on input "Shape of floating pop" at bounding box center [830, 180] width 78 height 35
drag, startPoint x: 806, startPoint y: 259, endPoint x: 945, endPoint y: 18, distance: 277.6
click at [807, 259] on div "Circle" at bounding box center [837, 258] width 122 height 37
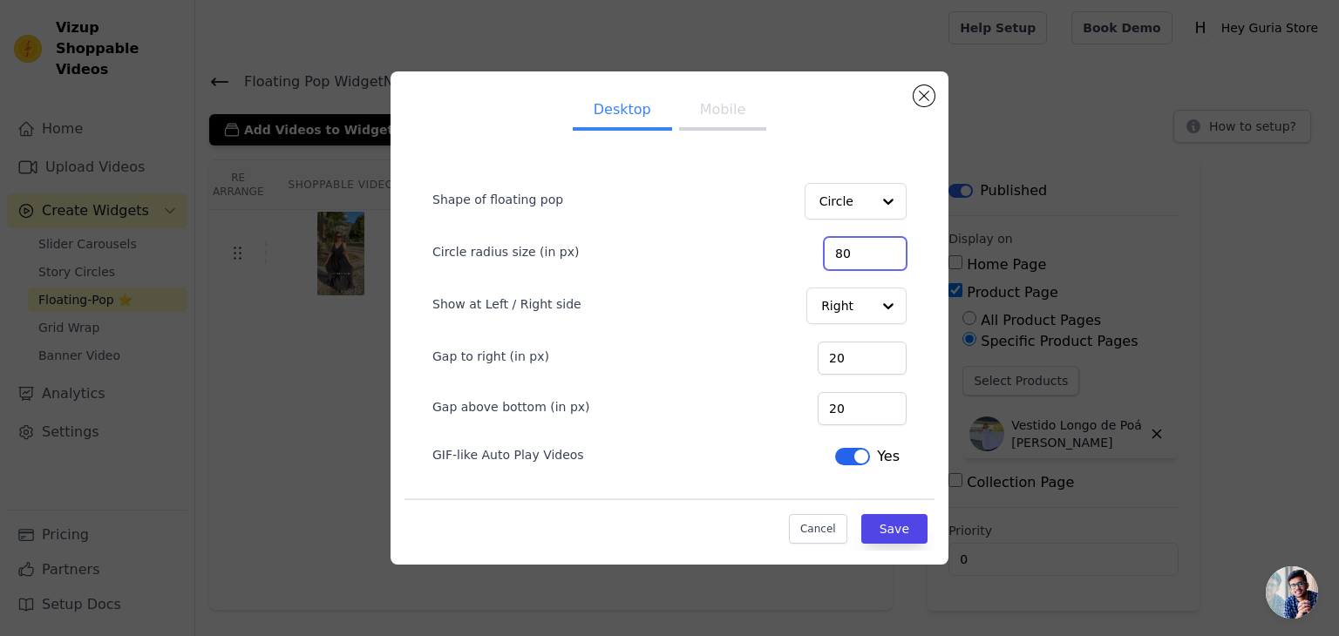
click at [859, 256] on input "80" at bounding box center [865, 253] width 83 height 33
type input "170"
click at [859, 311] on input "Show at Left / Right side" at bounding box center [845, 305] width 50 height 35
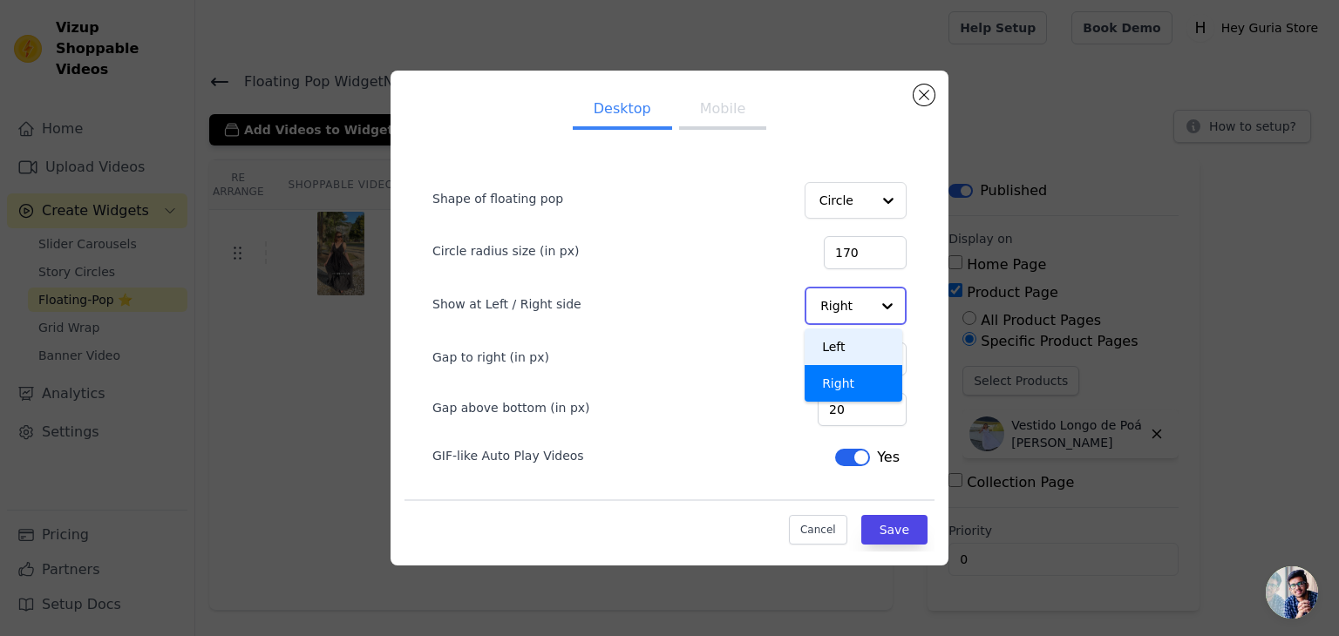
click at [842, 349] on div "Left" at bounding box center [853, 347] width 98 height 37
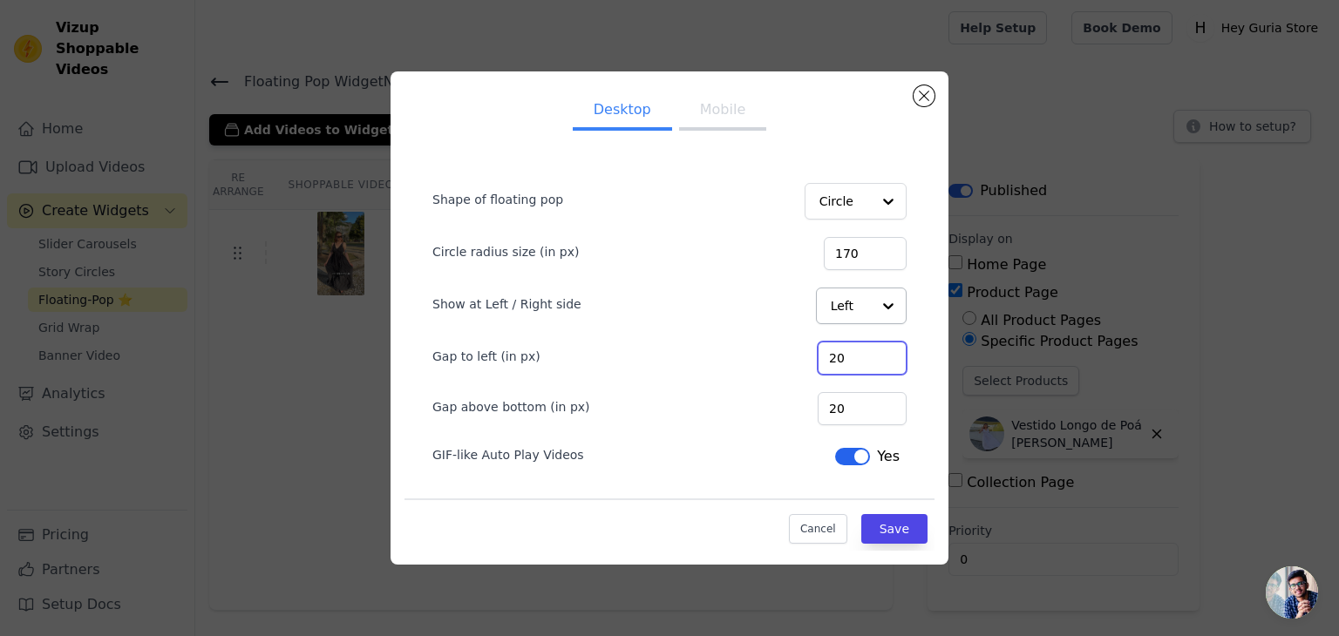
drag, startPoint x: 873, startPoint y: 358, endPoint x: 731, endPoint y: 370, distance: 142.6
click at [729, 370] on div "Gap to left (in px) 20" at bounding box center [669, 356] width 474 height 37
type input "50"
drag, startPoint x: 849, startPoint y: 405, endPoint x: 788, endPoint y: 408, distance: 61.1
click at [788, 408] on div "Gap above bottom (in px) 20" at bounding box center [669, 407] width 474 height 37
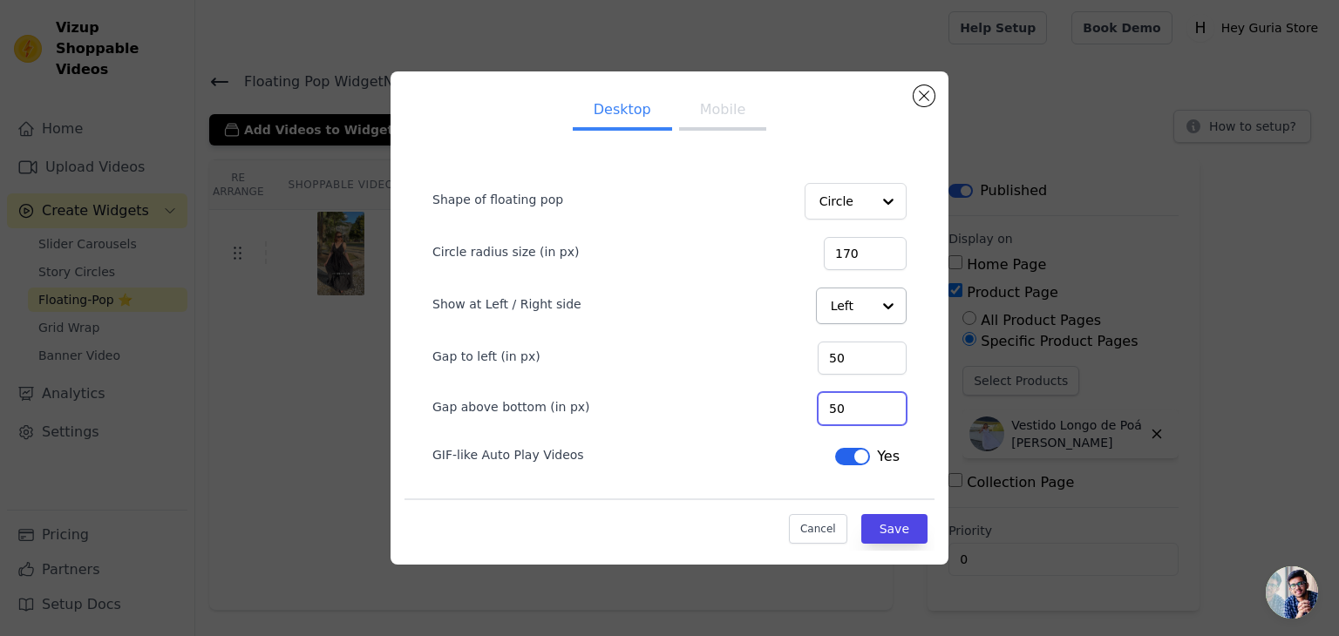
type input "50"
click at [731, 114] on button "Mobile" at bounding box center [722, 111] width 87 height 38
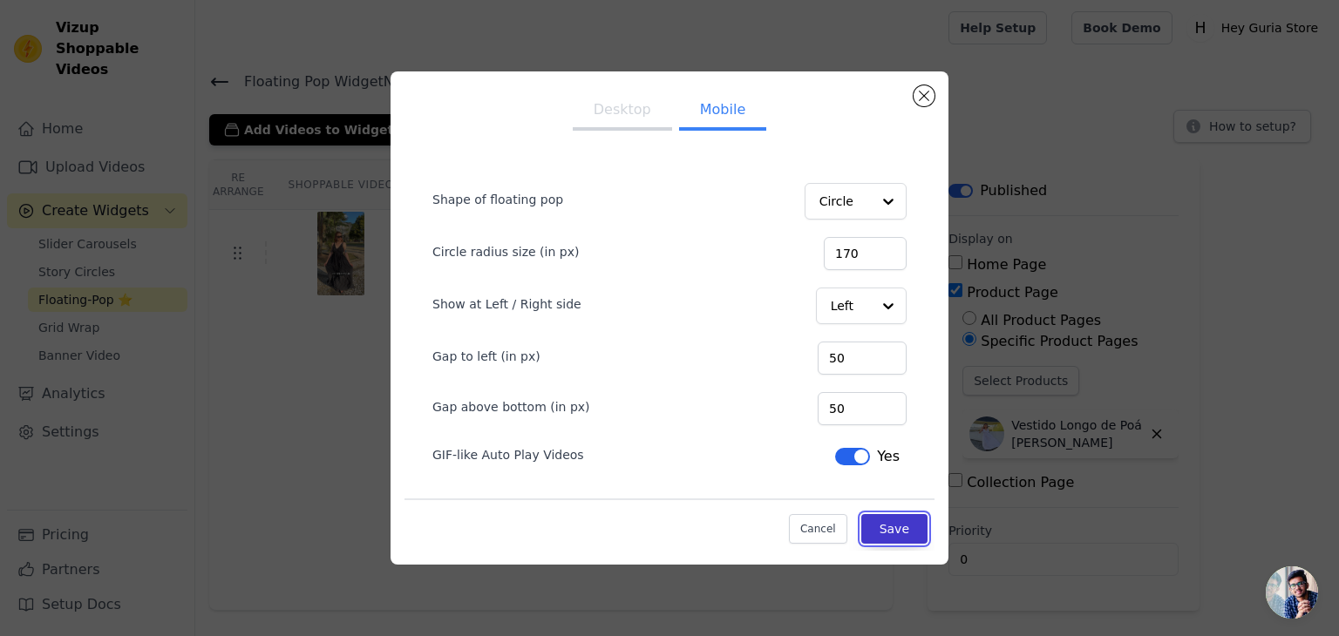
click at [903, 530] on button "Save" at bounding box center [894, 529] width 66 height 30
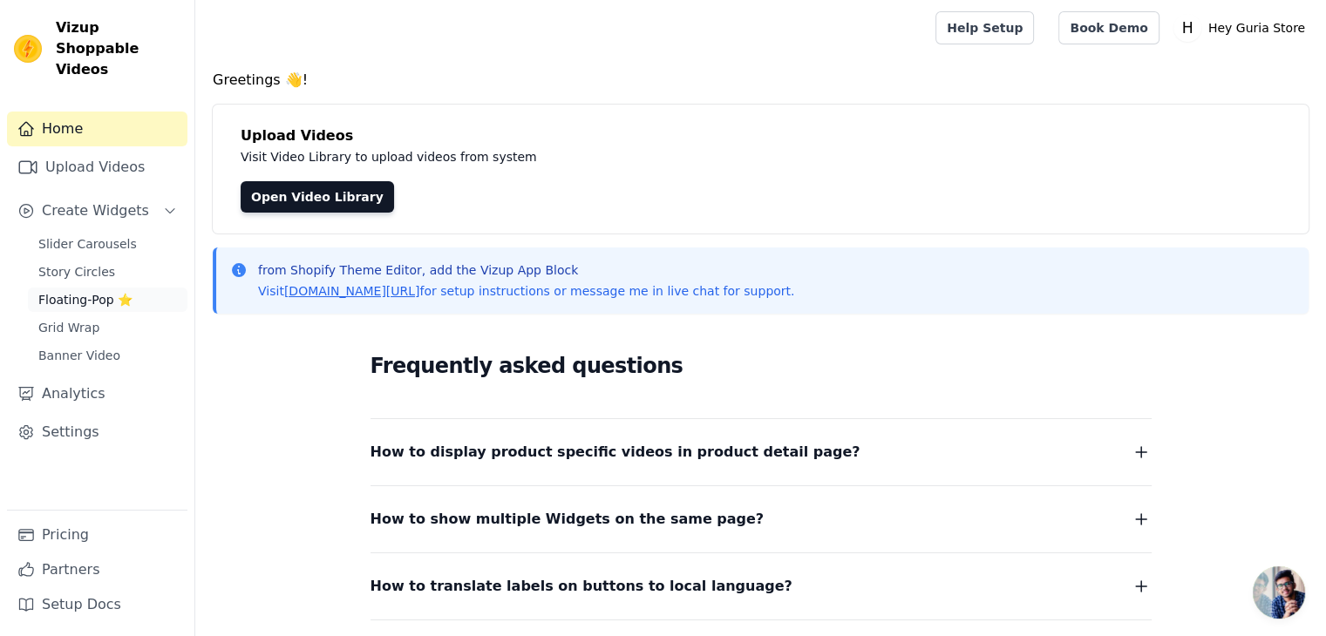
click at [91, 291] on span "Floating-Pop ⭐" at bounding box center [85, 299] width 94 height 17
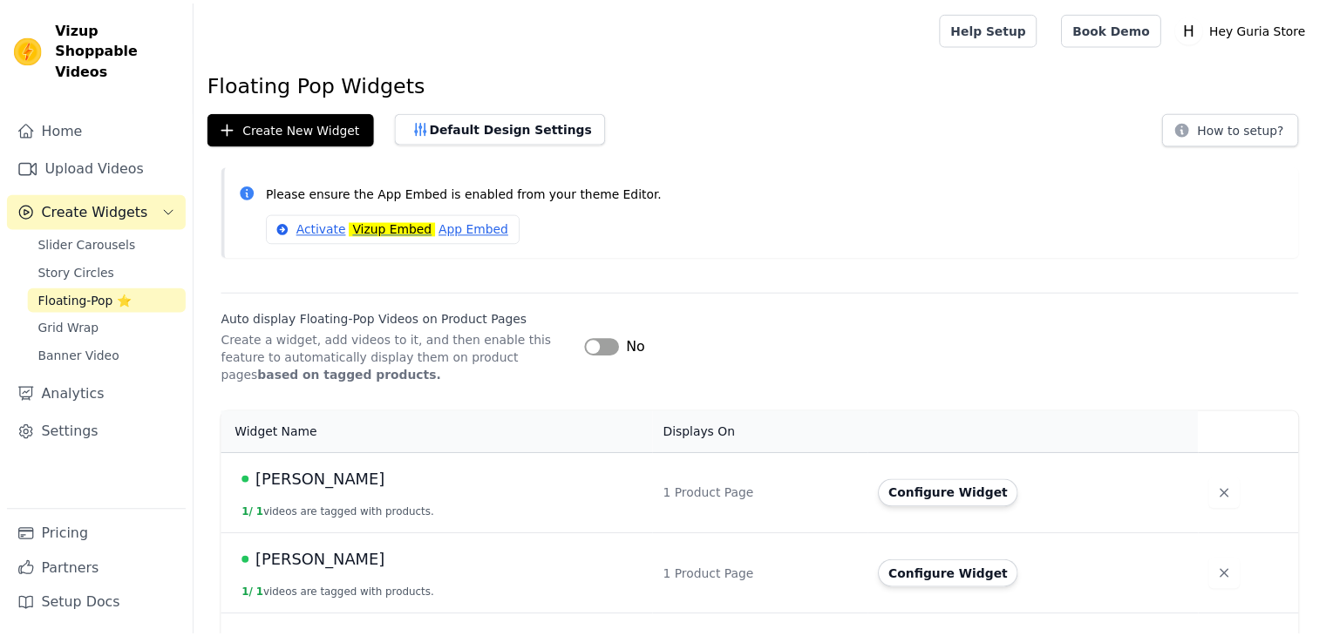
scroll to position [65, 0]
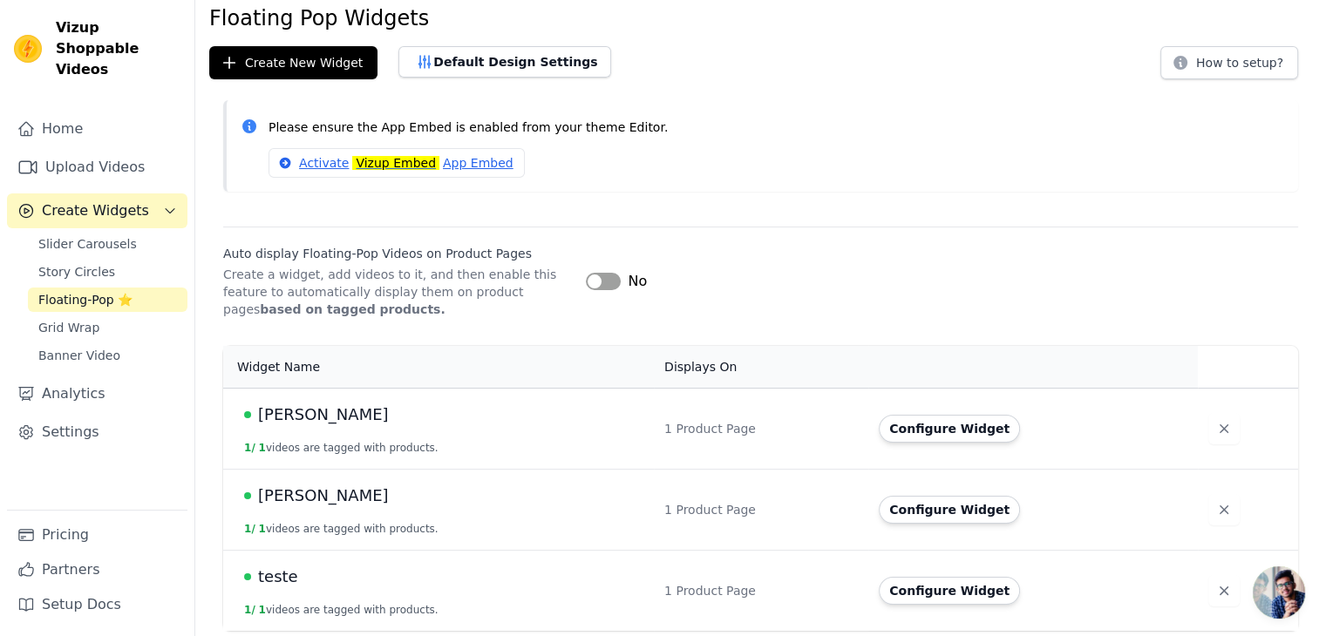
click at [279, 416] on span "[PERSON_NAME]" at bounding box center [323, 415] width 131 height 24
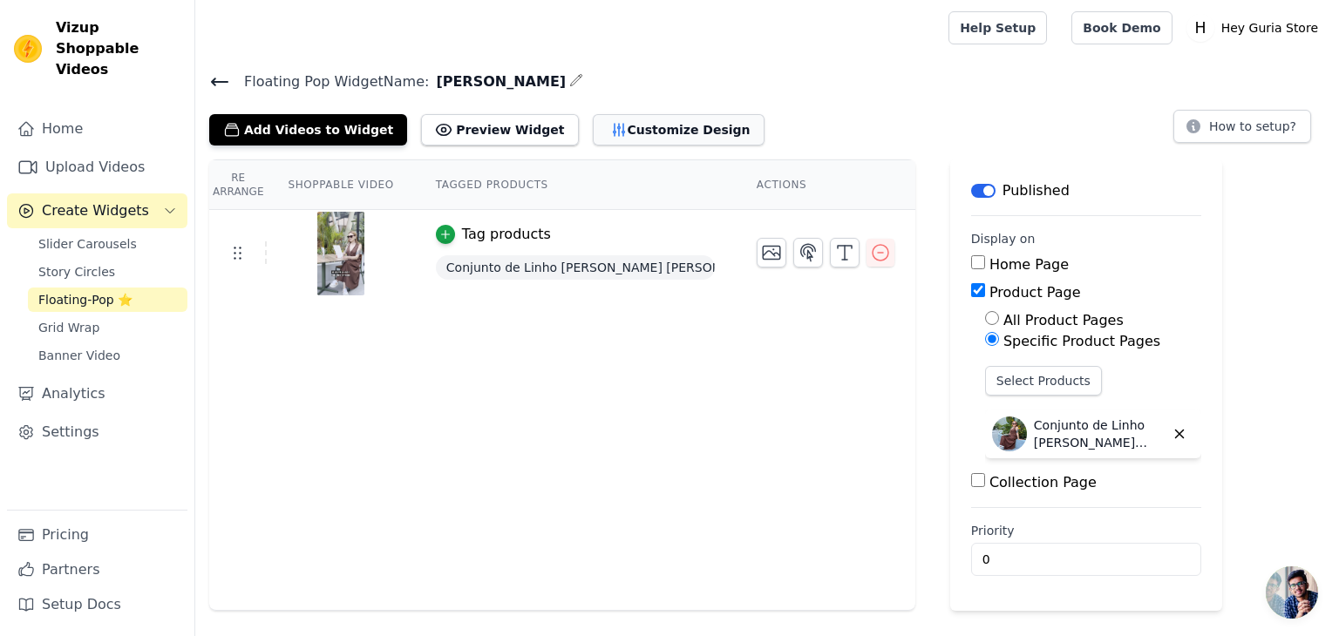
click at [593, 125] on button "Customize Design" at bounding box center [679, 129] width 172 height 31
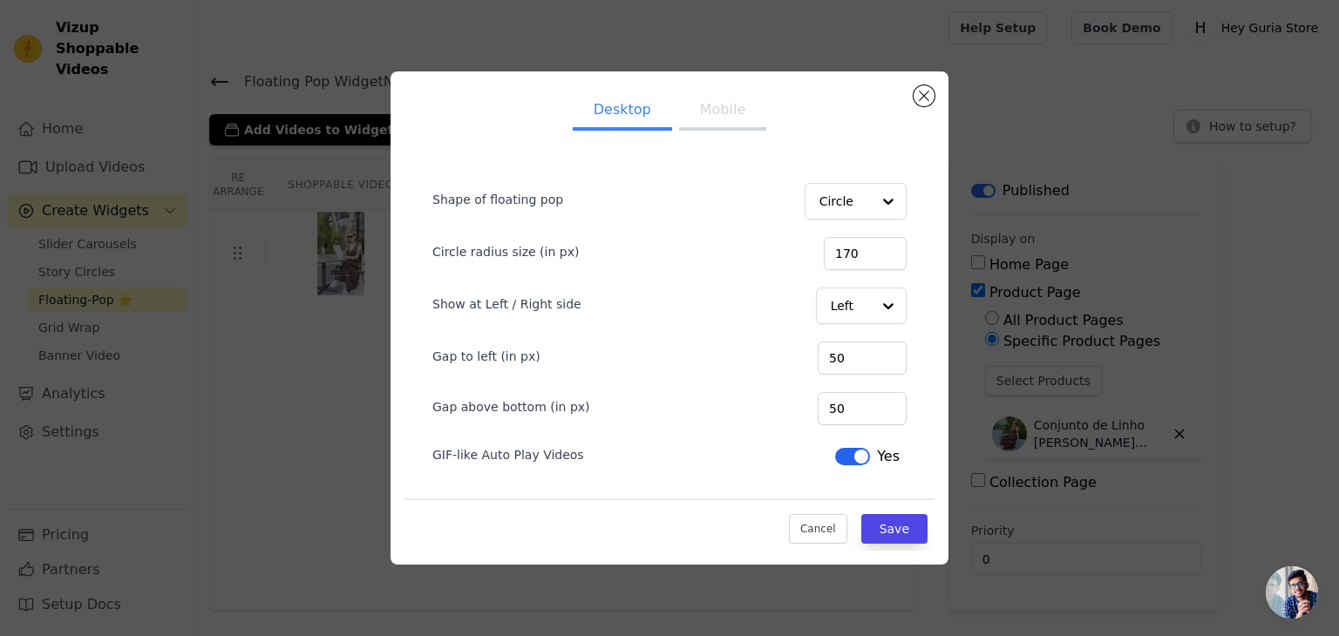
click at [717, 110] on button "Mobile" at bounding box center [722, 111] width 87 height 38
click at [907, 534] on button "Save" at bounding box center [894, 529] width 66 height 30
